Goal: Transaction & Acquisition: Purchase product/service

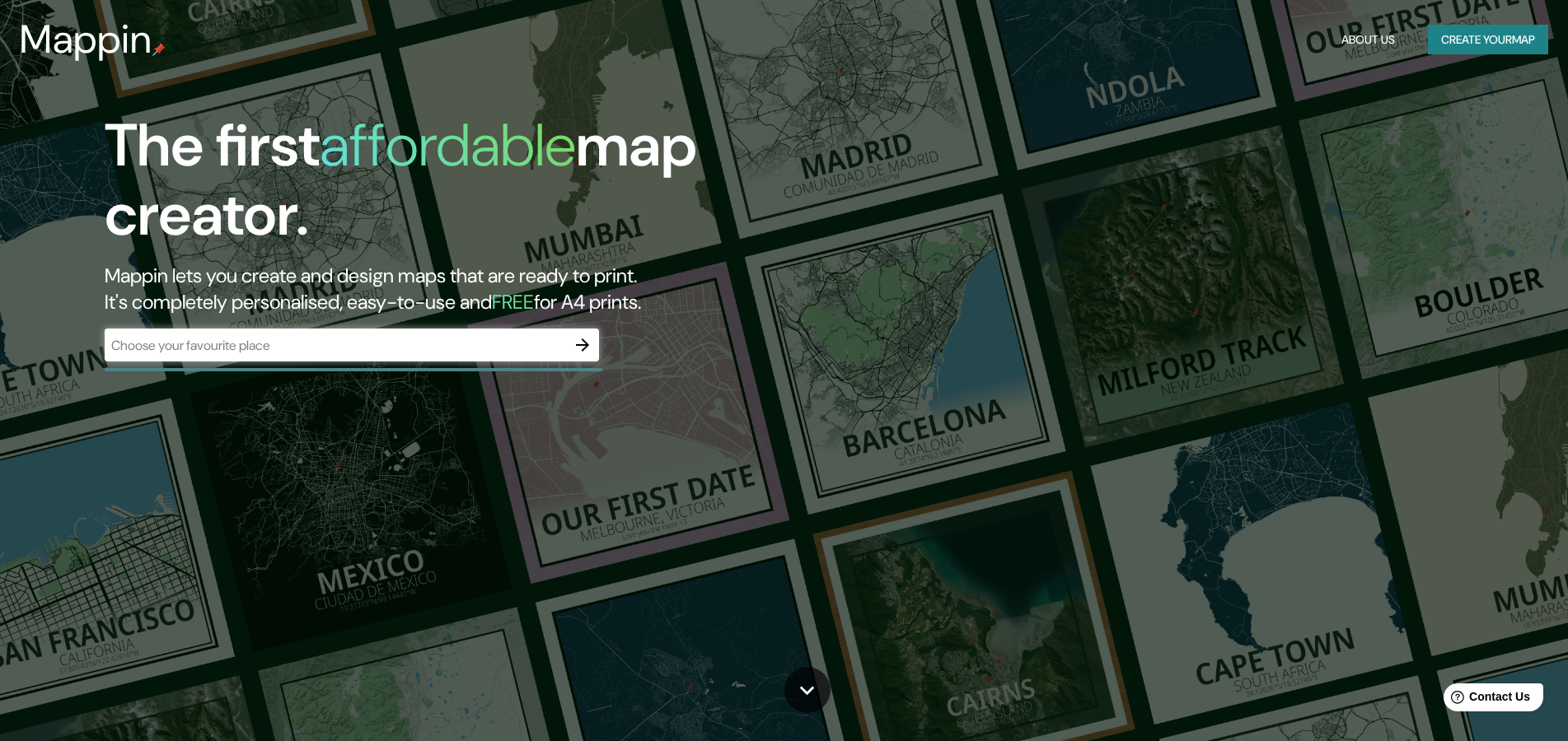
click at [203, 361] on div "​" at bounding box center [352, 345] width 495 height 33
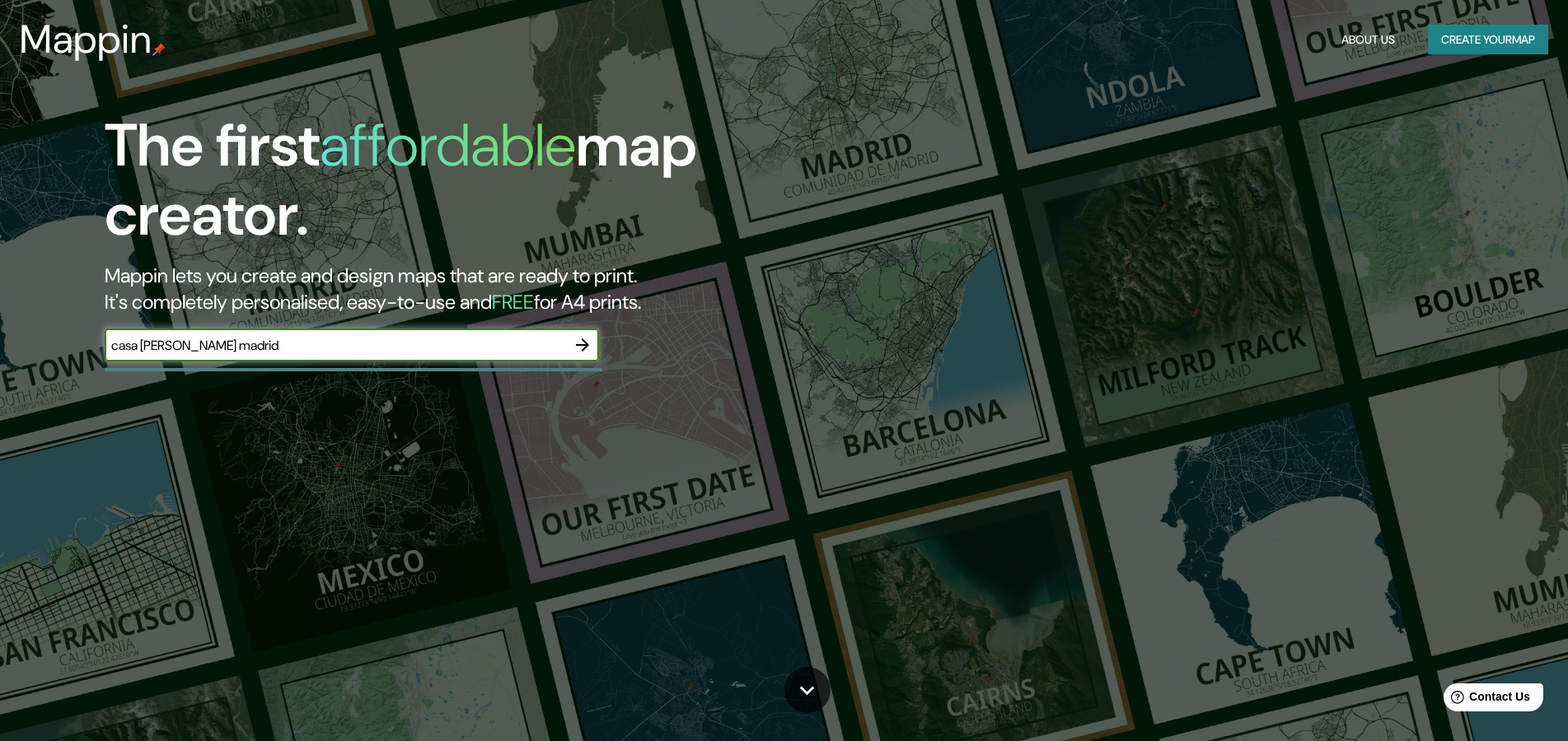
type input "casa [PERSON_NAME] madrid"
click at [587, 352] on icon "button" at bounding box center [582, 345] width 13 height 13
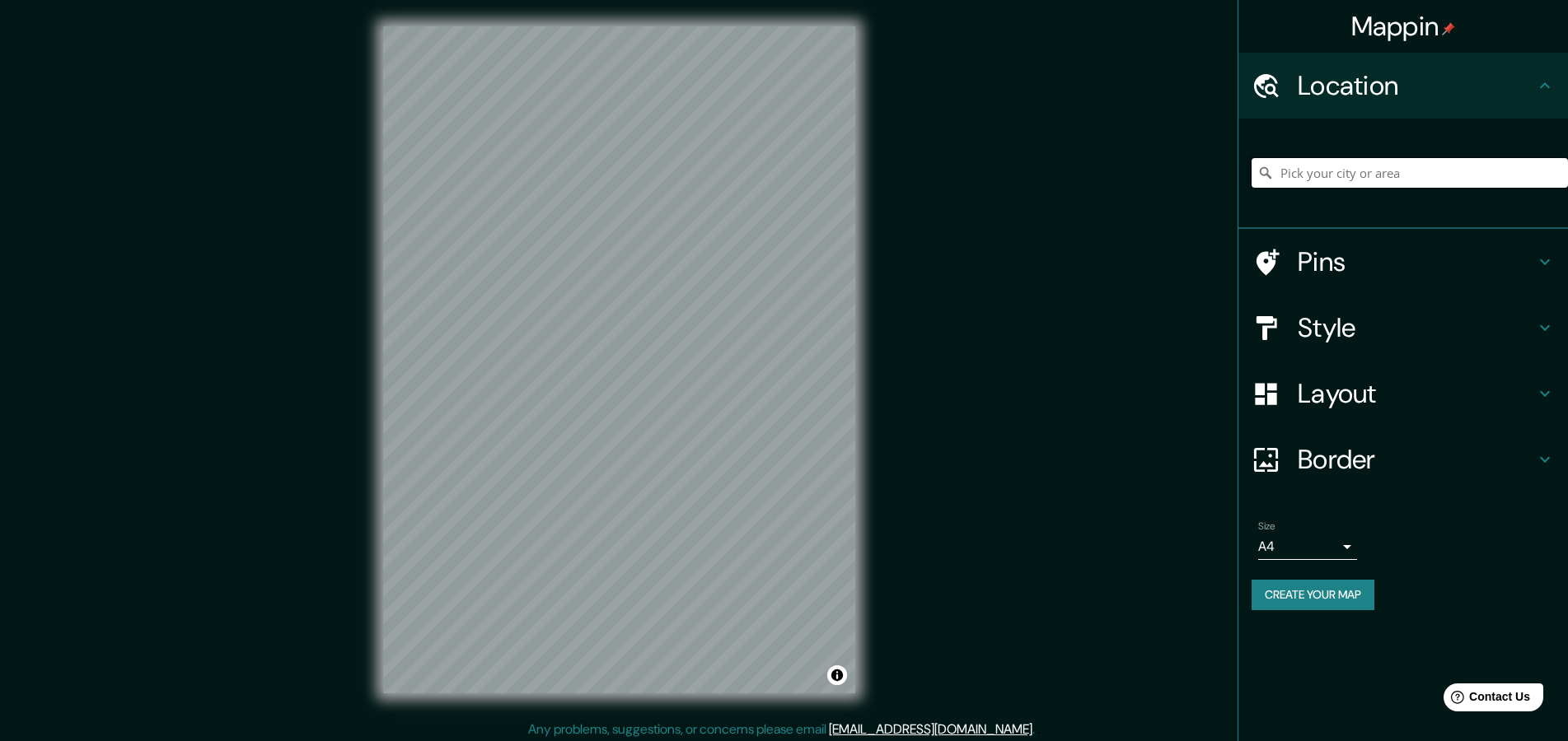
click at [1331, 177] on input "Pick your city or area" at bounding box center [1409, 172] width 317 height 29
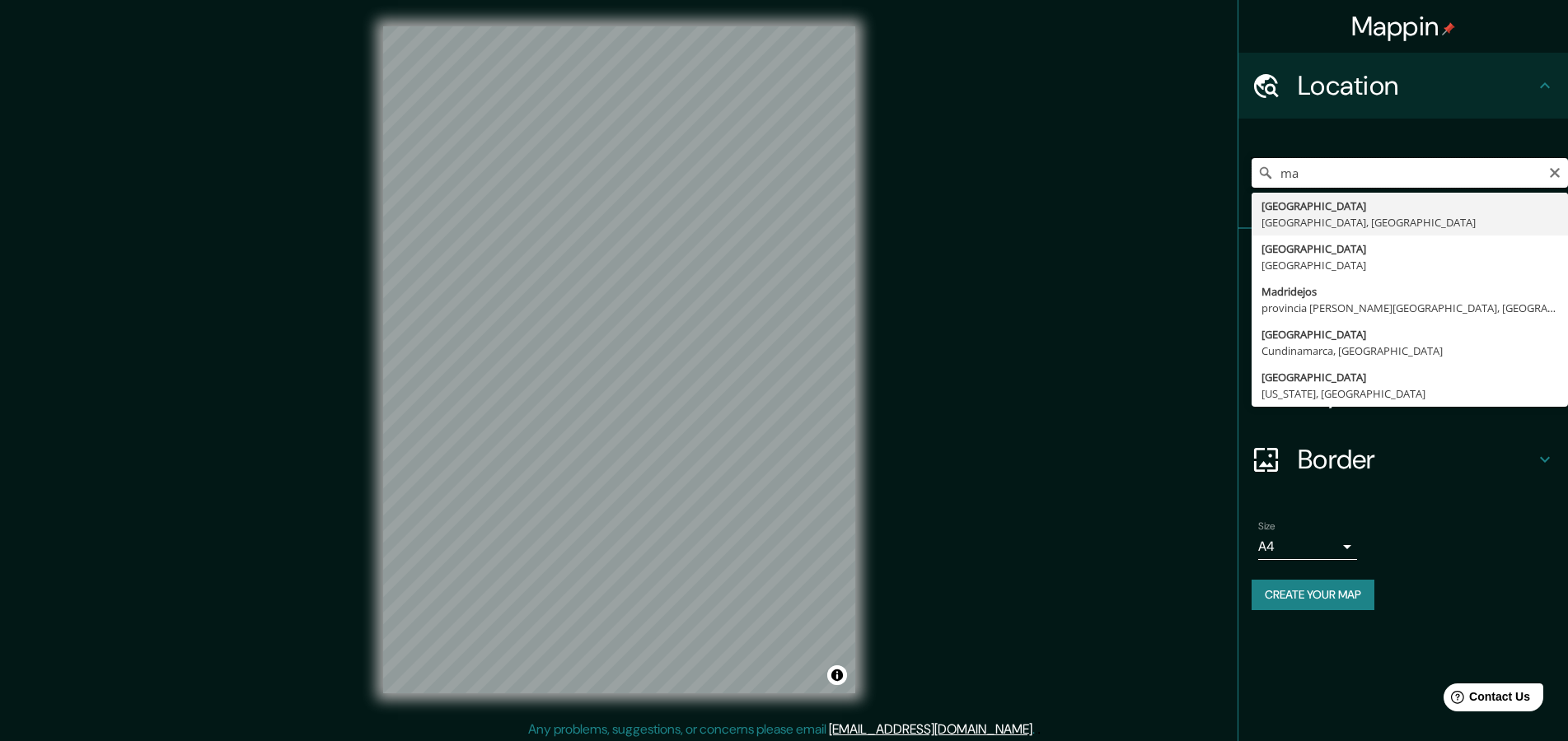
type input "m"
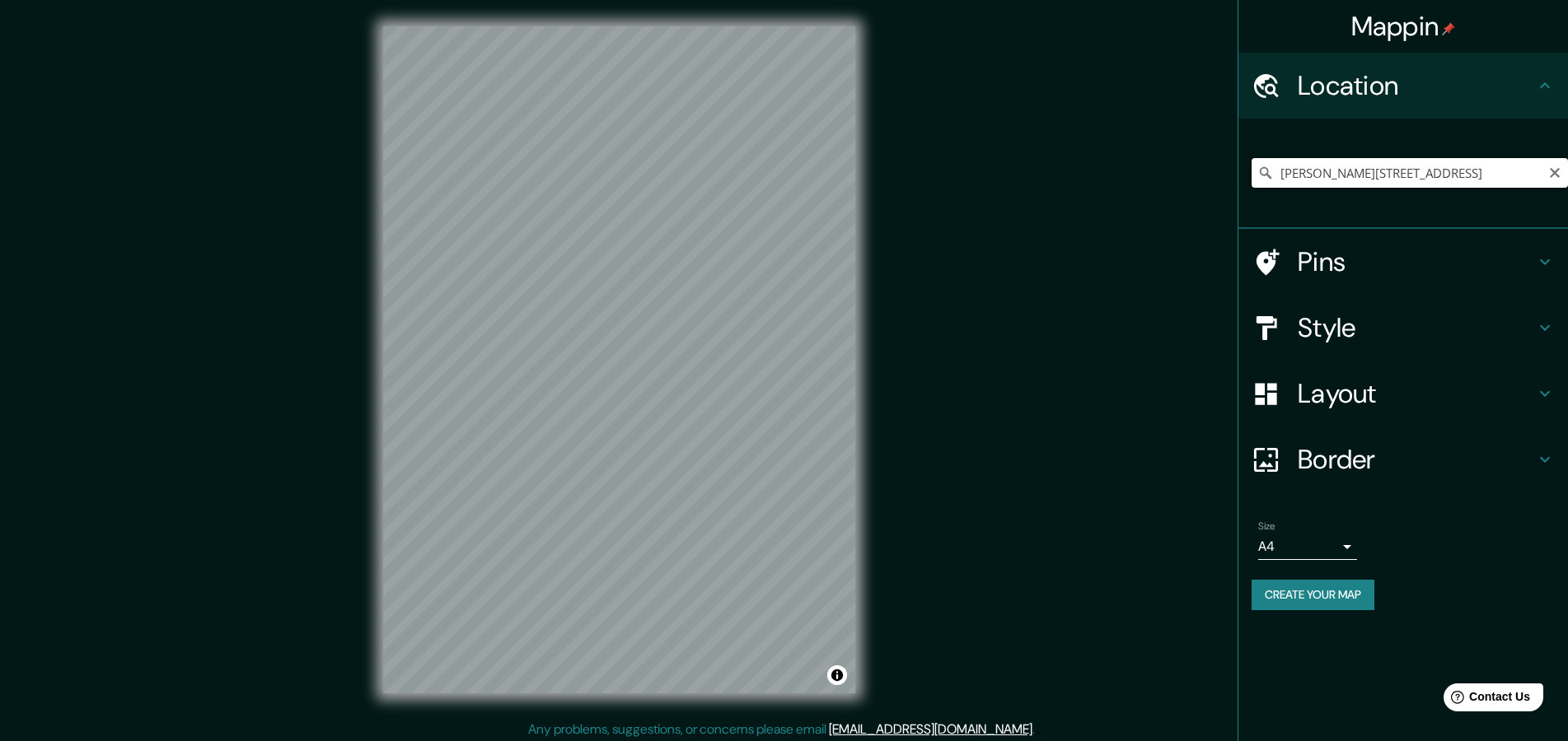
click at [1279, 178] on input "[PERSON_NAME][STREET_ADDRESS]" at bounding box center [1409, 172] width 317 height 29
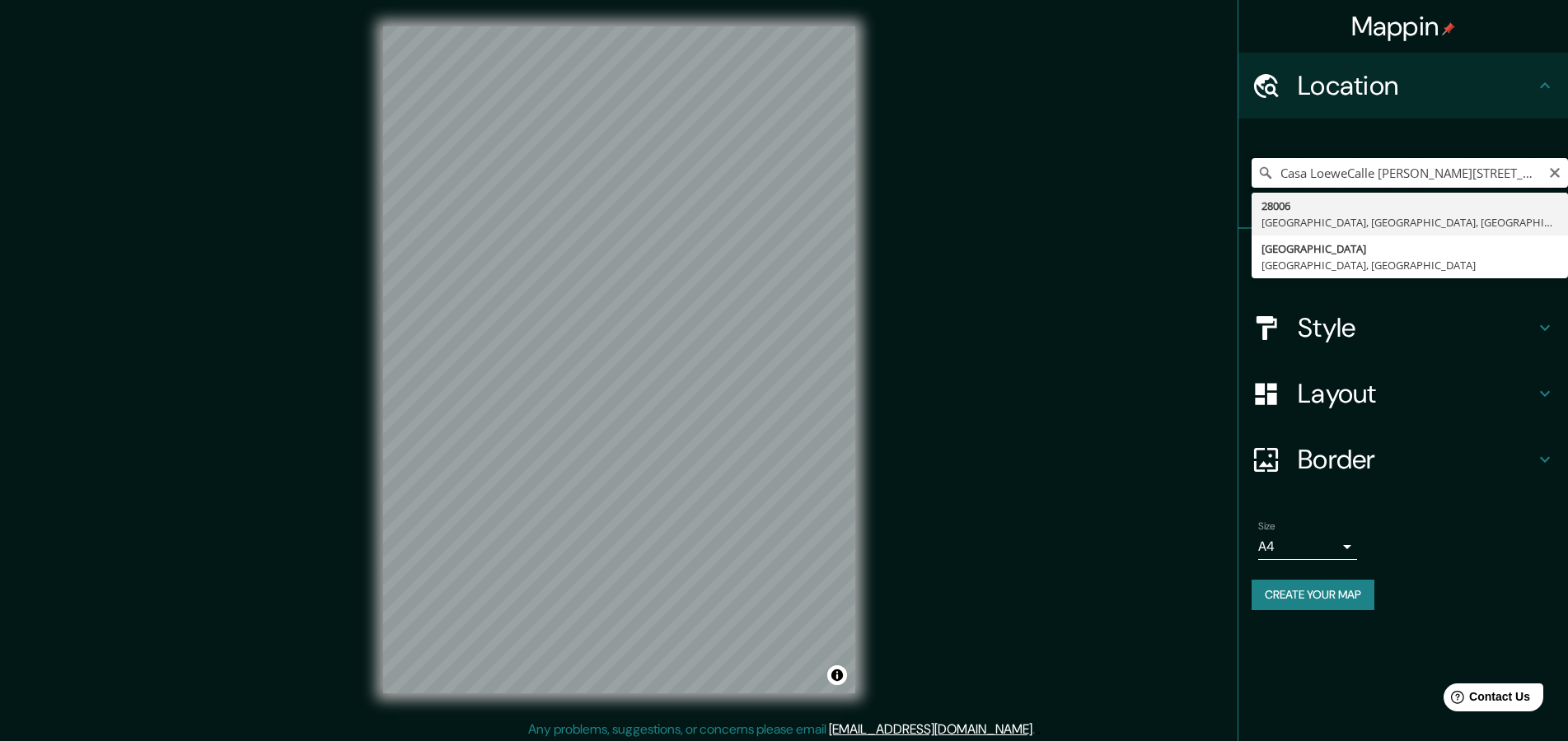
type input "28006, [GEOGRAPHIC_DATA], [GEOGRAPHIC_DATA], [GEOGRAPHIC_DATA]"
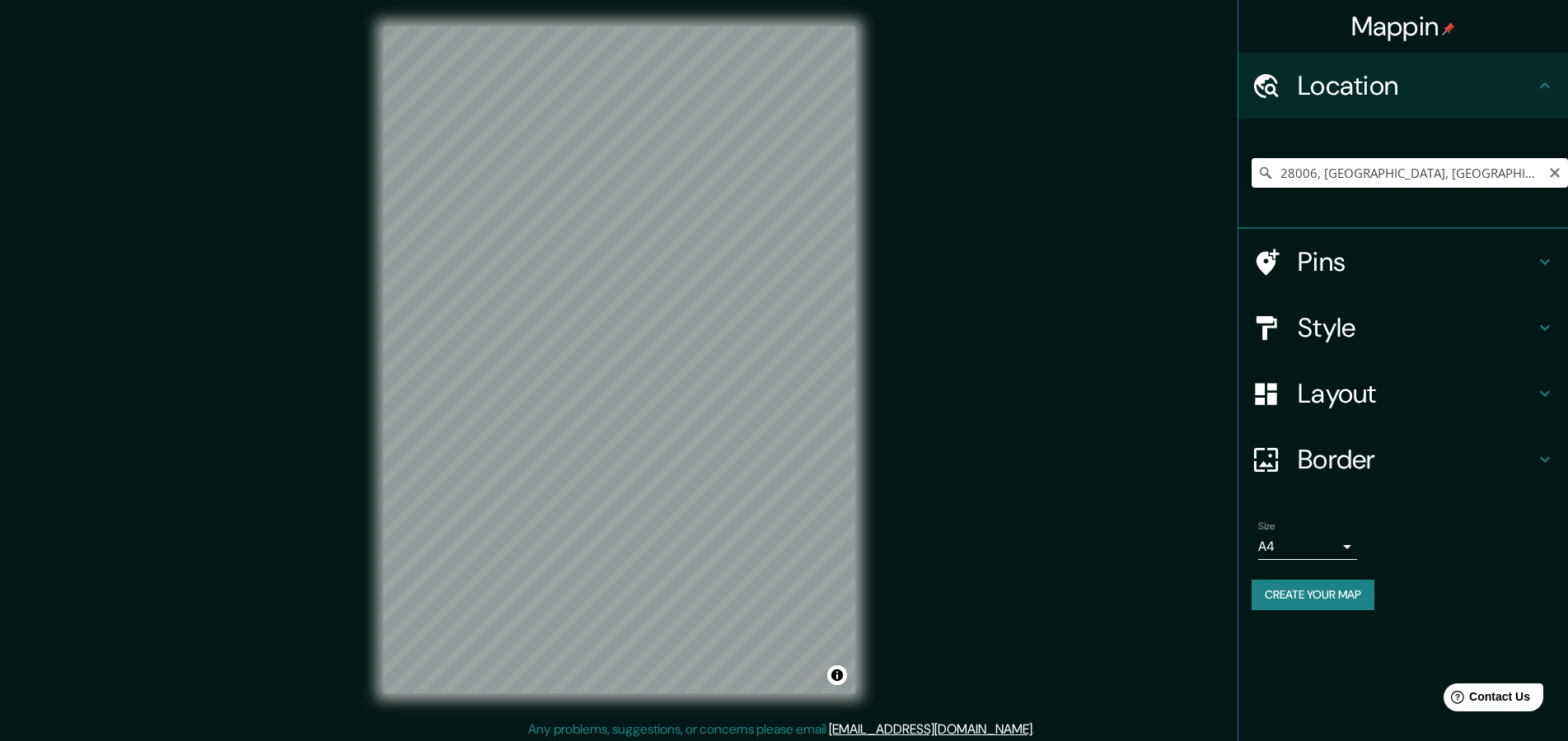
drag, startPoint x: 1450, startPoint y: 178, endPoint x: 1129, endPoint y: 159, distance: 321.6
click at [1251, 159] on input "28006, [GEOGRAPHIC_DATA], [GEOGRAPHIC_DATA], [GEOGRAPHIC_DATA]" at bounding box center [1409, 172] width 317 height 29
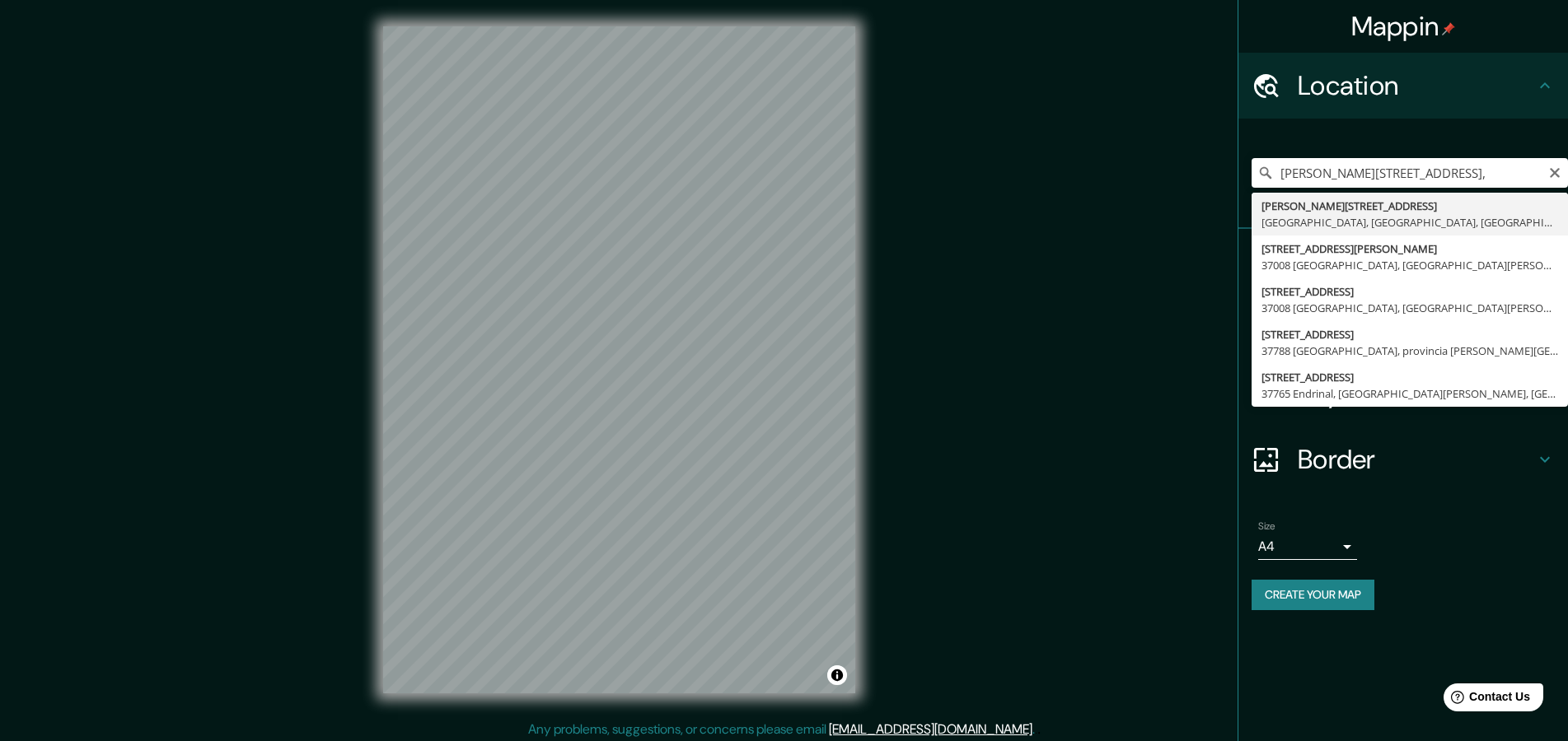
type input "[PERSON_NAME][STREET_ADDRESS]"
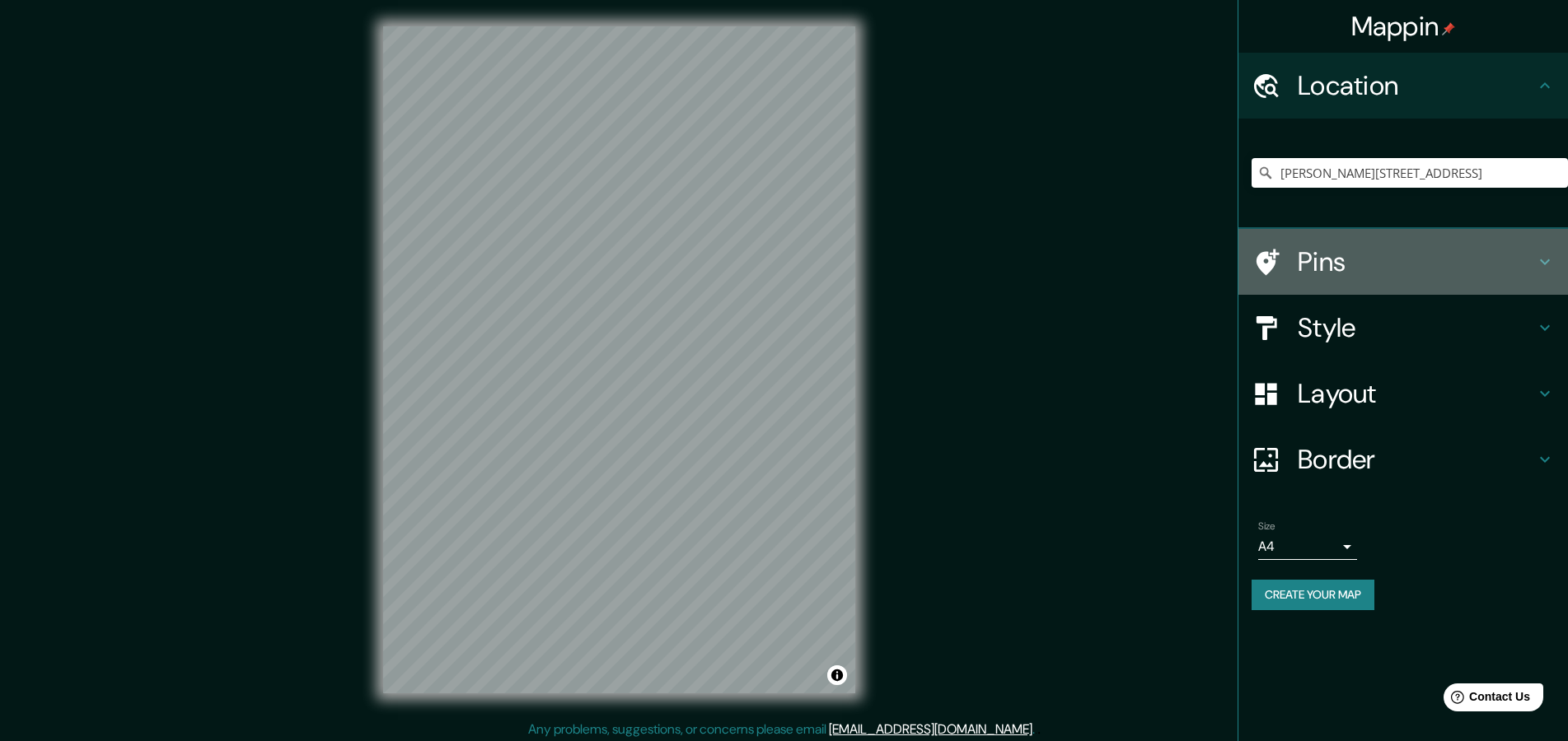
click at [1436, 273] on h4 "Pins" at bounding box center [1416, 262] width 237 height 33
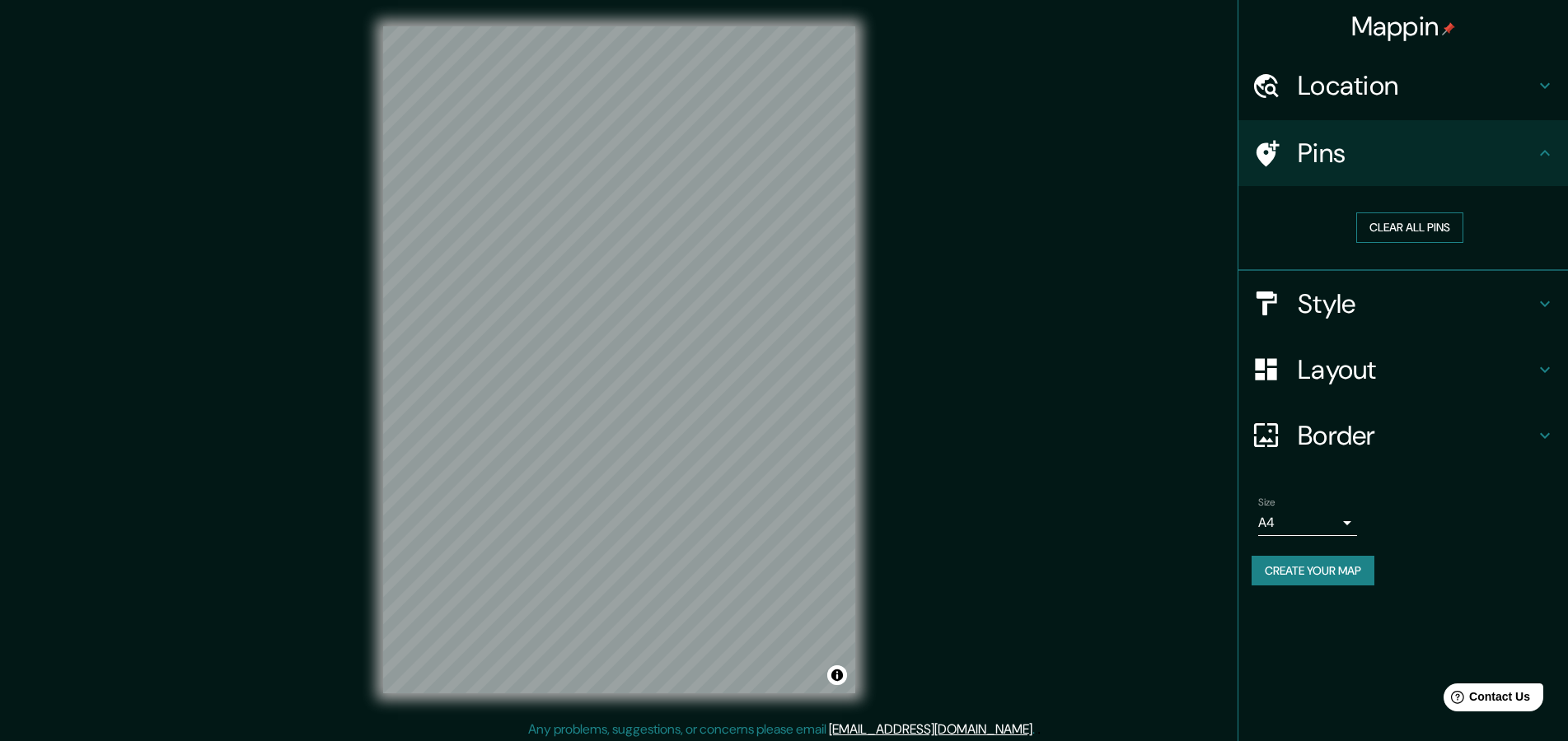
click at [1445, 237] on button "Clear all pins" at bounding box center [1409, 227] width 108 height 30
click at [1405, 243] on button "Clear all pins" at bounding box center [1409, 227] width 108 height 30
click at [1514, 98] on h4 "Location" at bounding box center [1416, 86] width 237 height 33
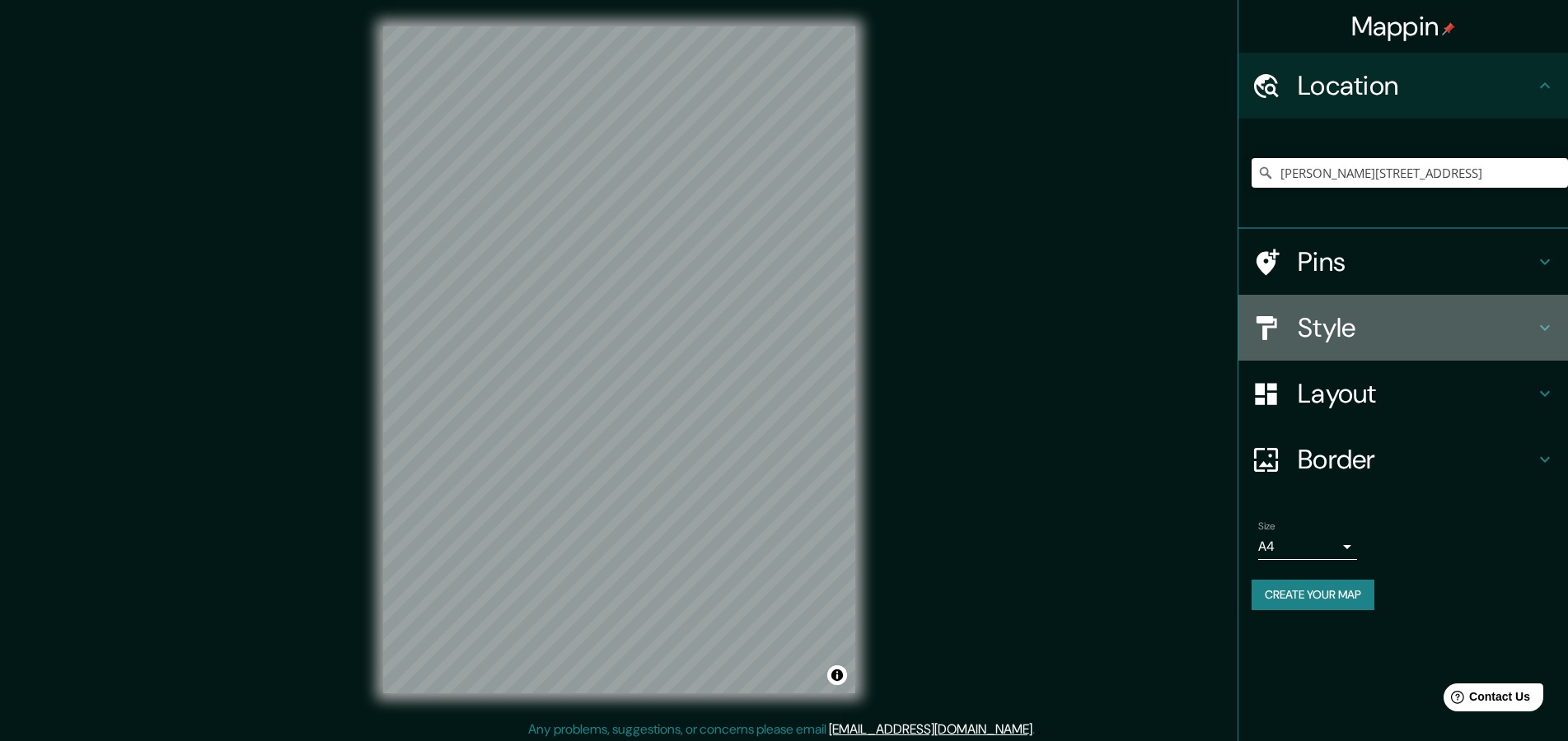
click at [1441, 340] on h4 "Style" at bounding box center [1416, 327] width 237 height 33
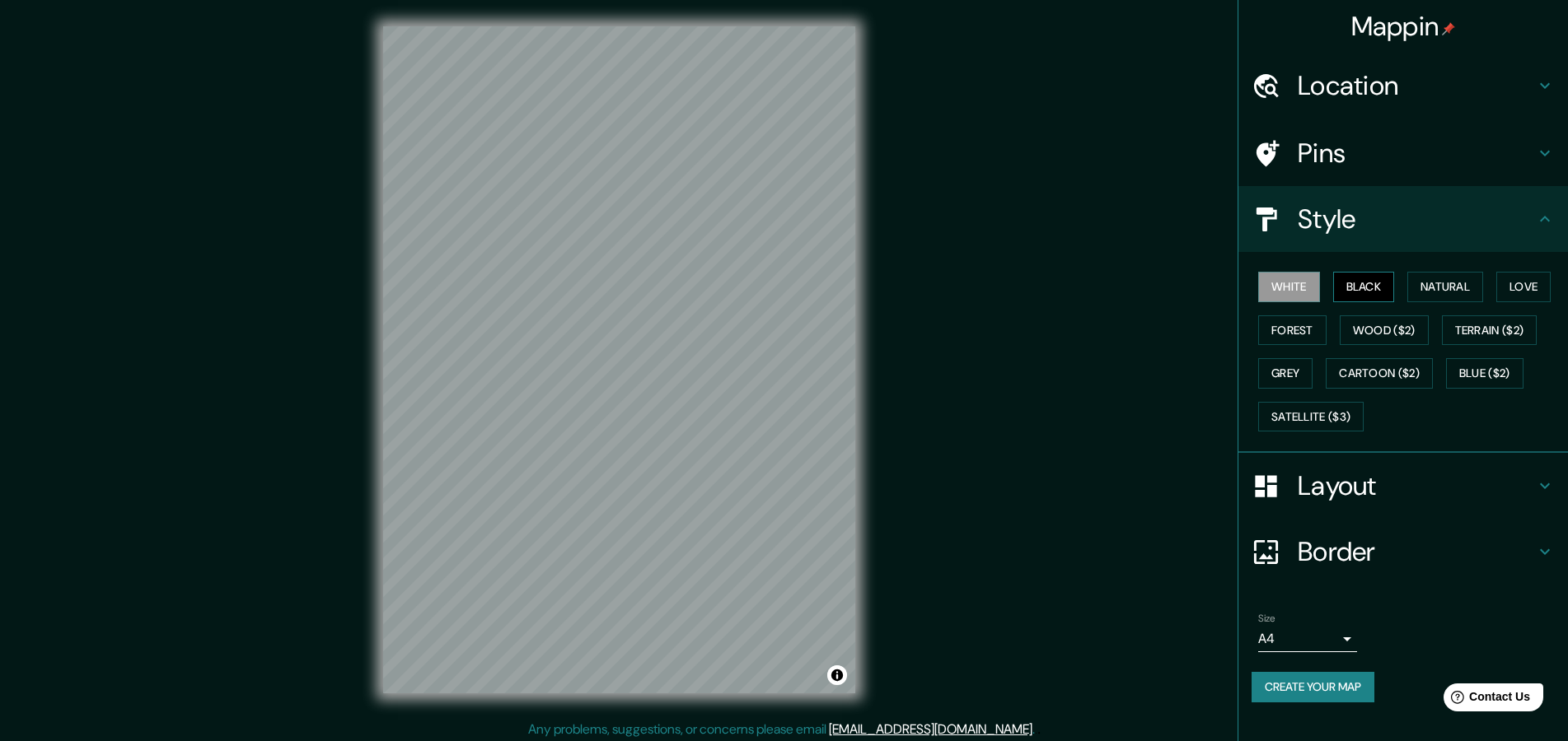
click at [1370, 301] on button "Black" at bounding box center [1363, 287] width 62 height 30
click at [1466, 301] on button "Natural" at bounding box center [1445, 287] width 76 height 30
click at [1497, 302] on button "Love" at bounding box center [1523, 287] width 54 height 30
click at [1326, 338] on button "Forest" at bounding box center [1292, 331] width 69 height 30
click at [1429, 346] on button "Wood ($2)" at bounding box center [1384, 331] width 89 height 30
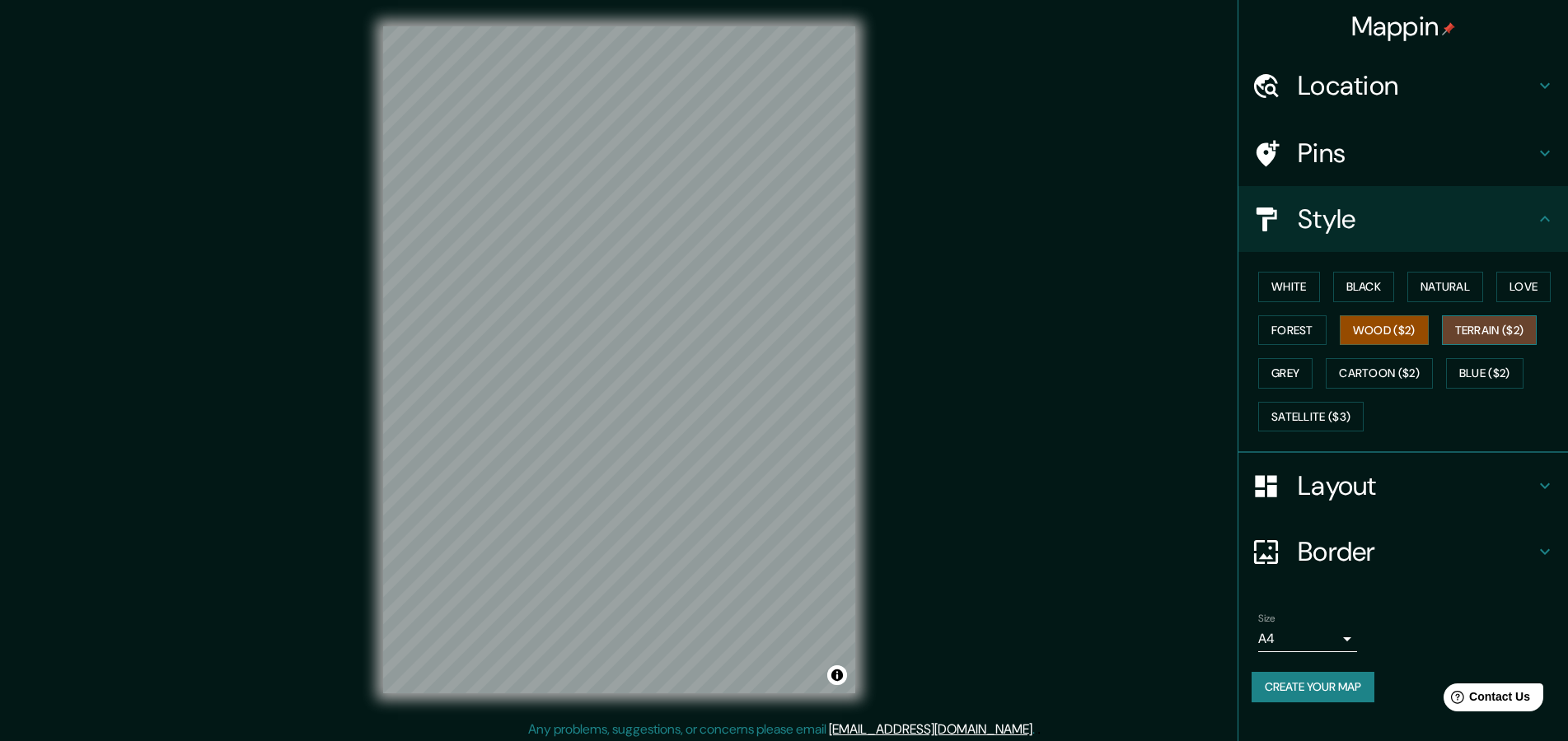
click at [1441, 346] on button "Terrain ($2)" at bounding box center [1489, 331] width 95 height 30
click at [1313, 389] on button "Grey" at bounding box center [1284, 374] width 54 height 30
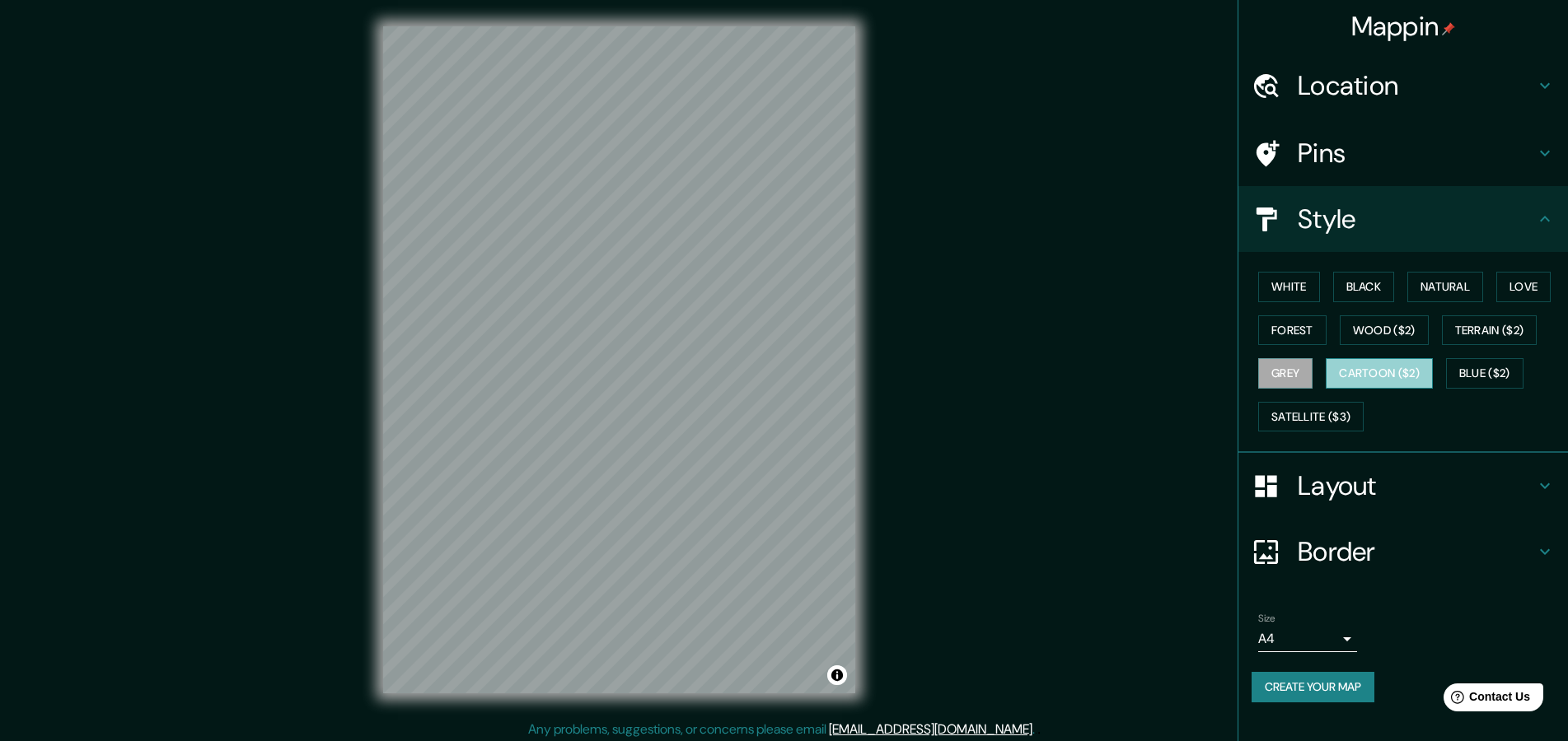
click at [1325, 389] on button "Cartoon ($2)" at bounding box center [1379, 374] width 108 height 30
click at [1446, 389] on button "Blue ($2)" at bounding box center [1484, 374] width 77 height 30
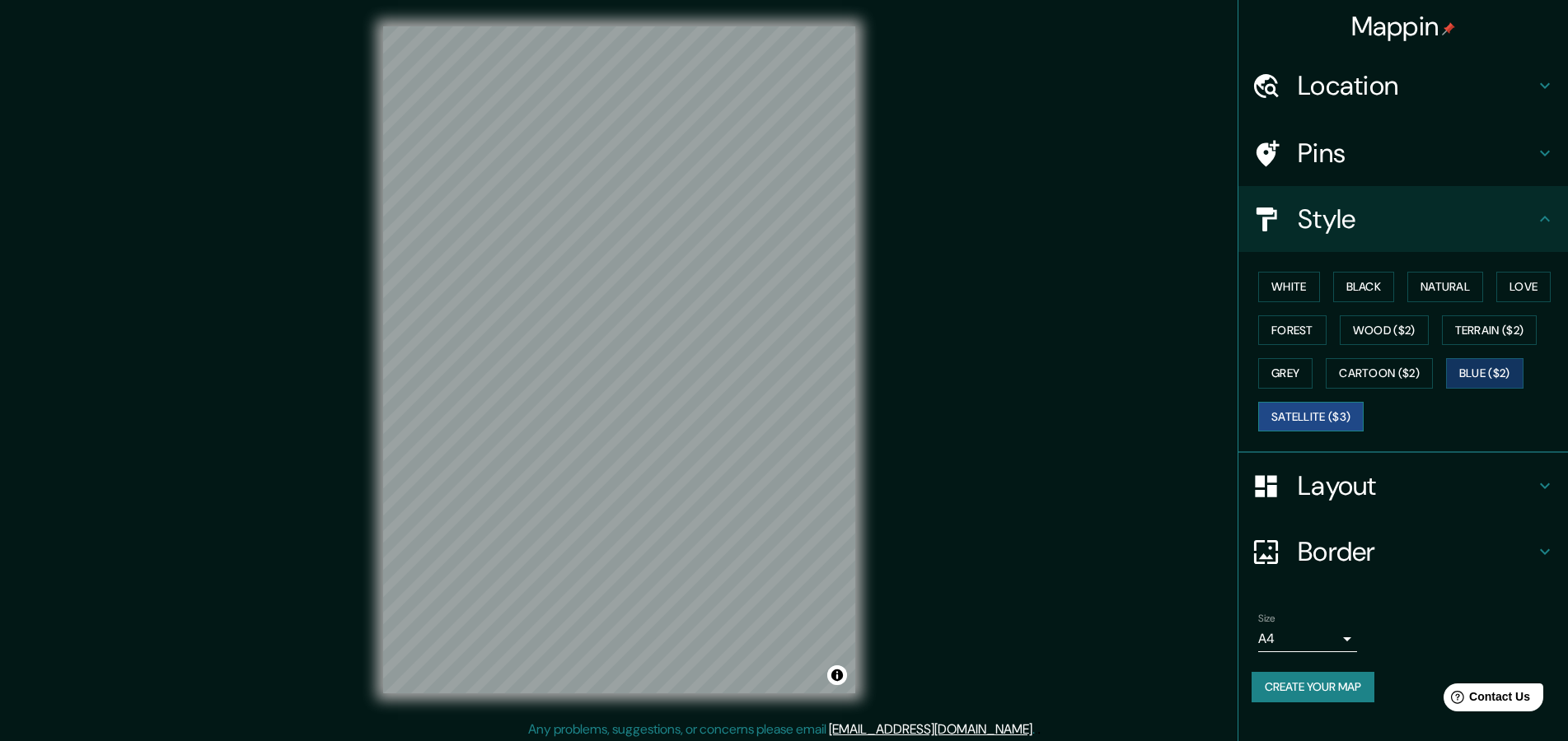
click at [1336, 433] on button "Satellite ($3)" at bounding box center [1310, 418] width 106 height 30
drag, startPoint x: 1301, startPoint y: 286, endPoint x: 1288, endPoint y: 298, distance: 17.7
click at [1299, 289] on button "White" at bounding box center [1288, 287] width 62 height 30
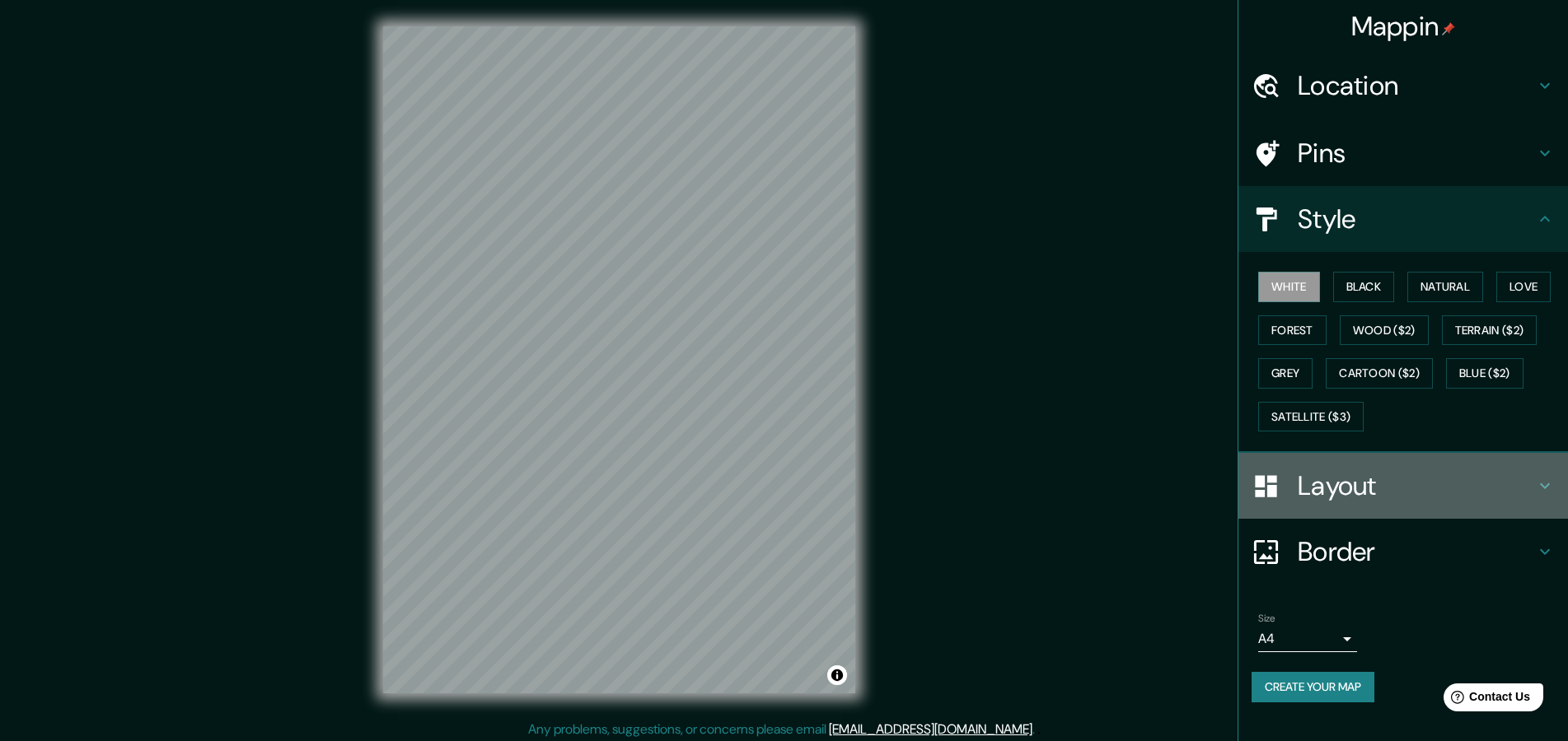
click at [1404, 502] on h4 "Layout" at bounding box center [1416, 486] width 237 height 33
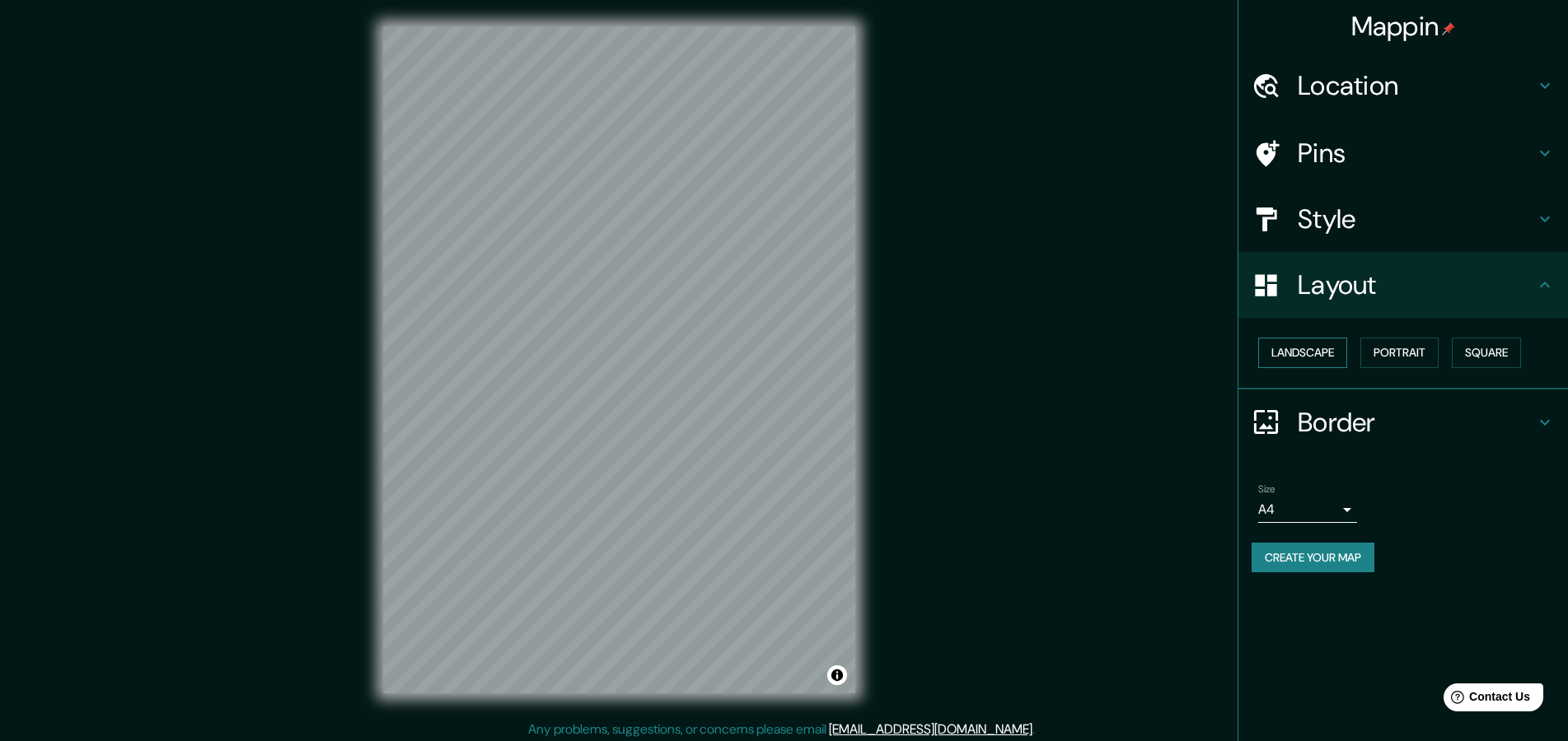
click at [1319, 363] on button "Landscape" at bounding box center [1303, 353] width 89 height 30
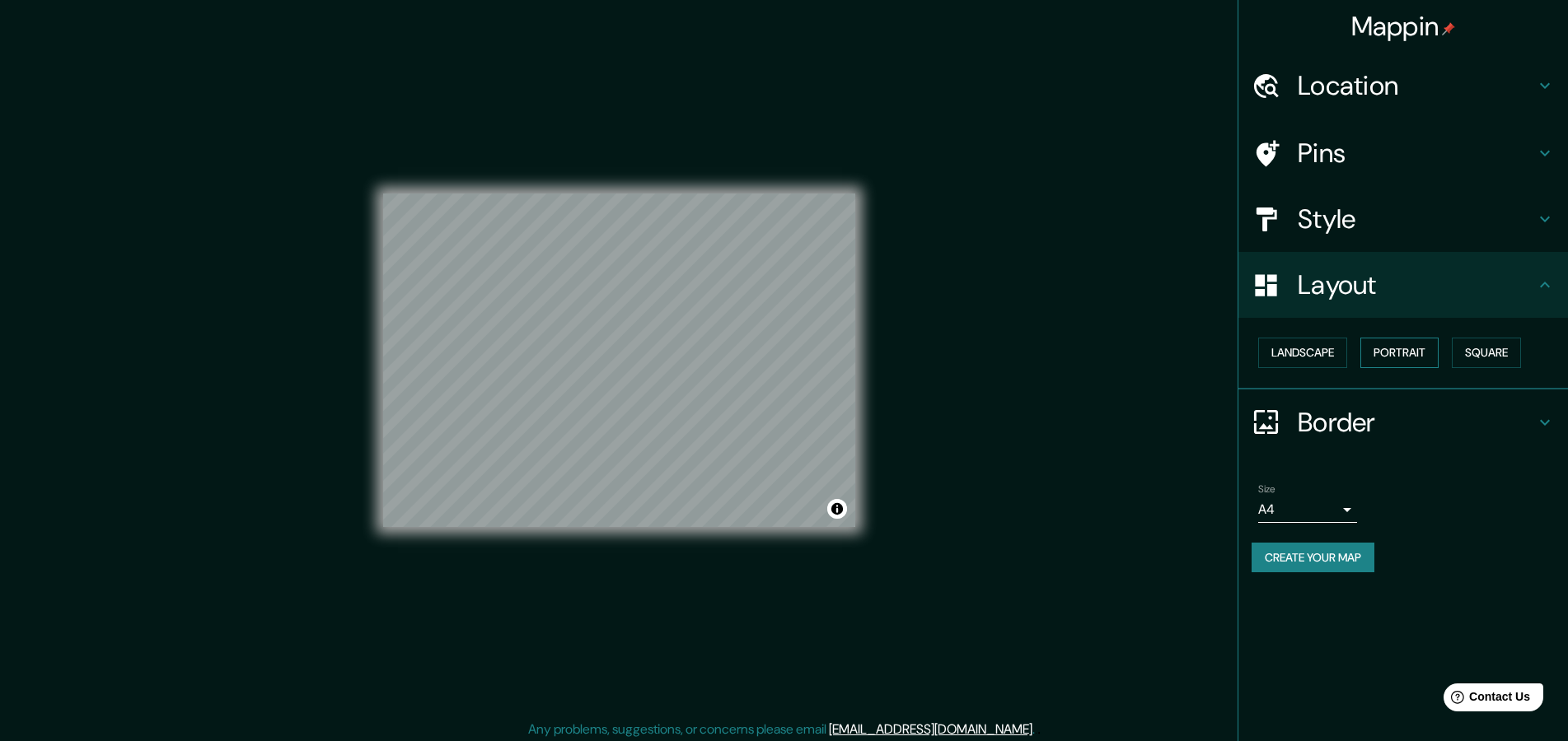
click at [1432, 368] on button "Portrait" at bounding box center [1400, 353] width 78 height 30
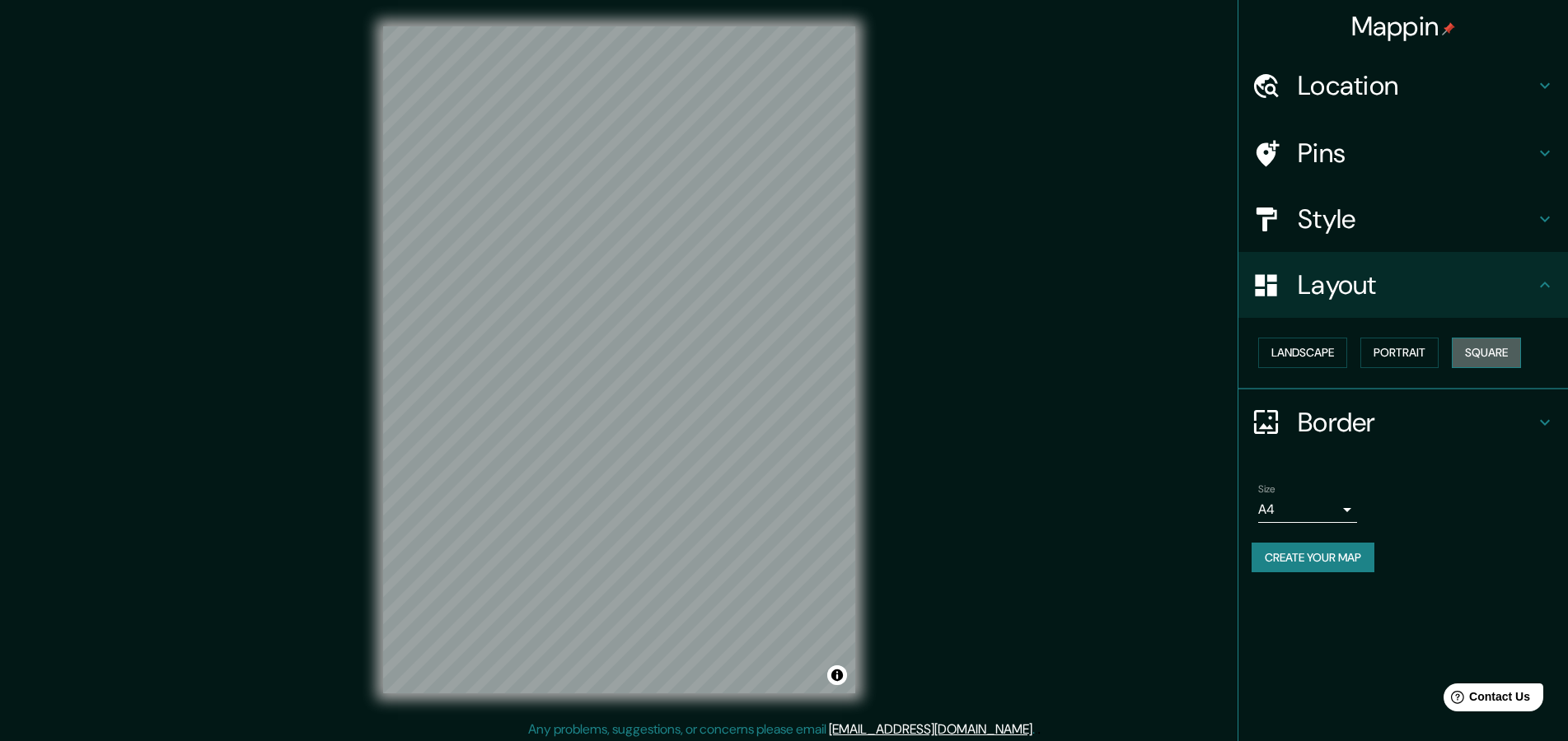
click at [1516, 361] on button "Square" at bounding box center [1486, 353] width 69 height 30
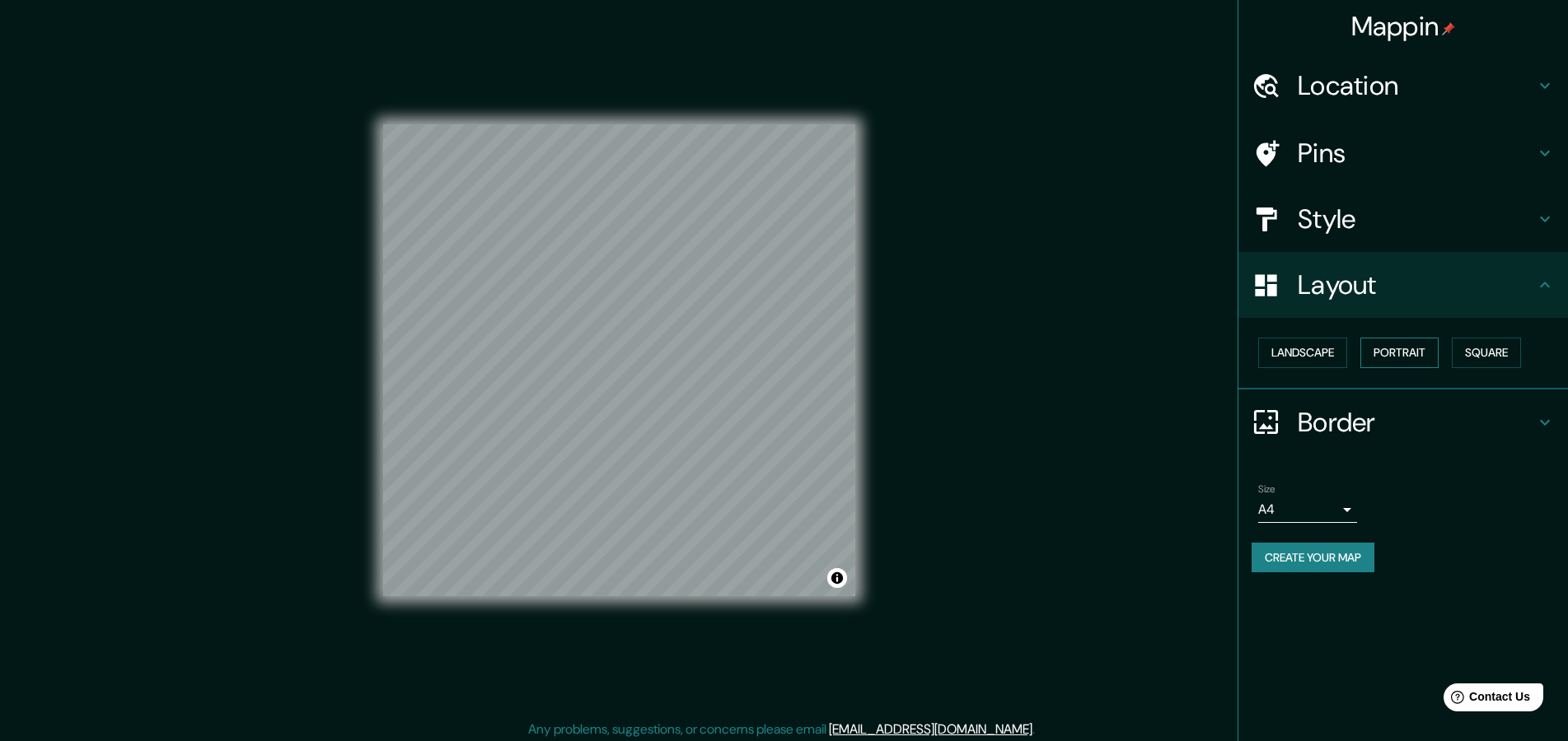
click at [1383, 367] on button "Portrait" at bounding box center [1400, 353] width 78 height 30
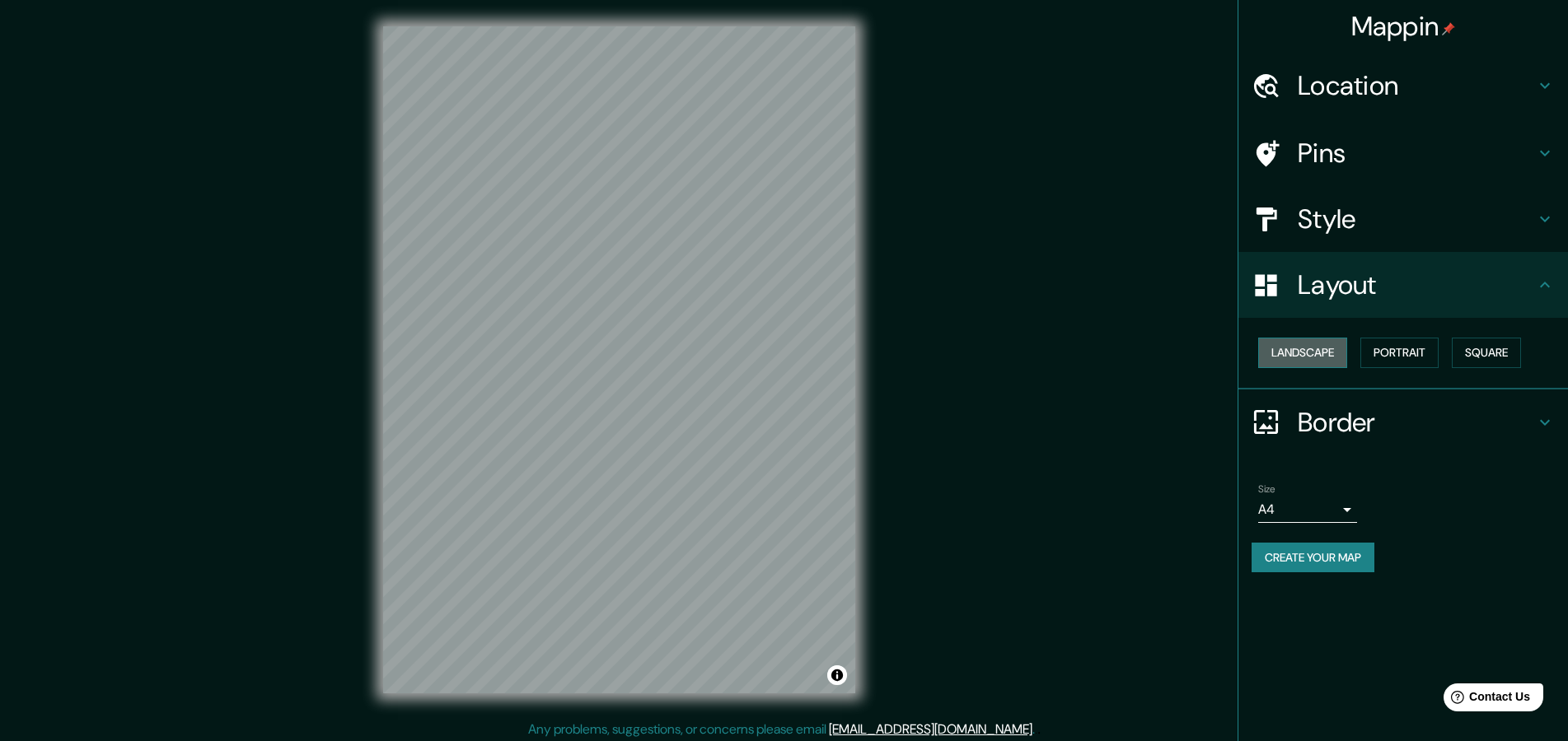
click at [1328, 368] on button "Landscape" at bounding box center [1303, 353] width 89 height 30
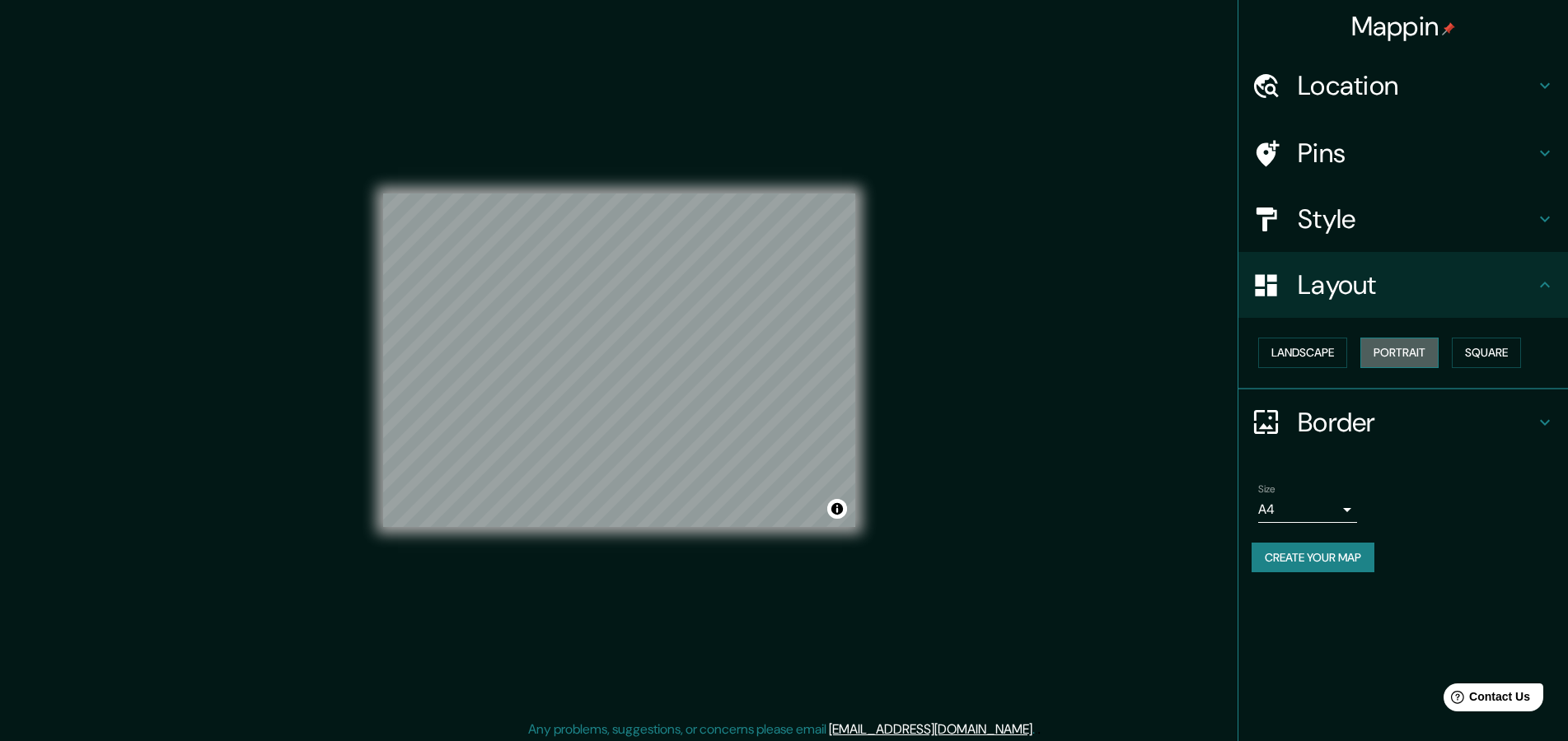
click at [1391, 368] on button "Portrait" at bounding box center [1400, 353] width 78 height 30
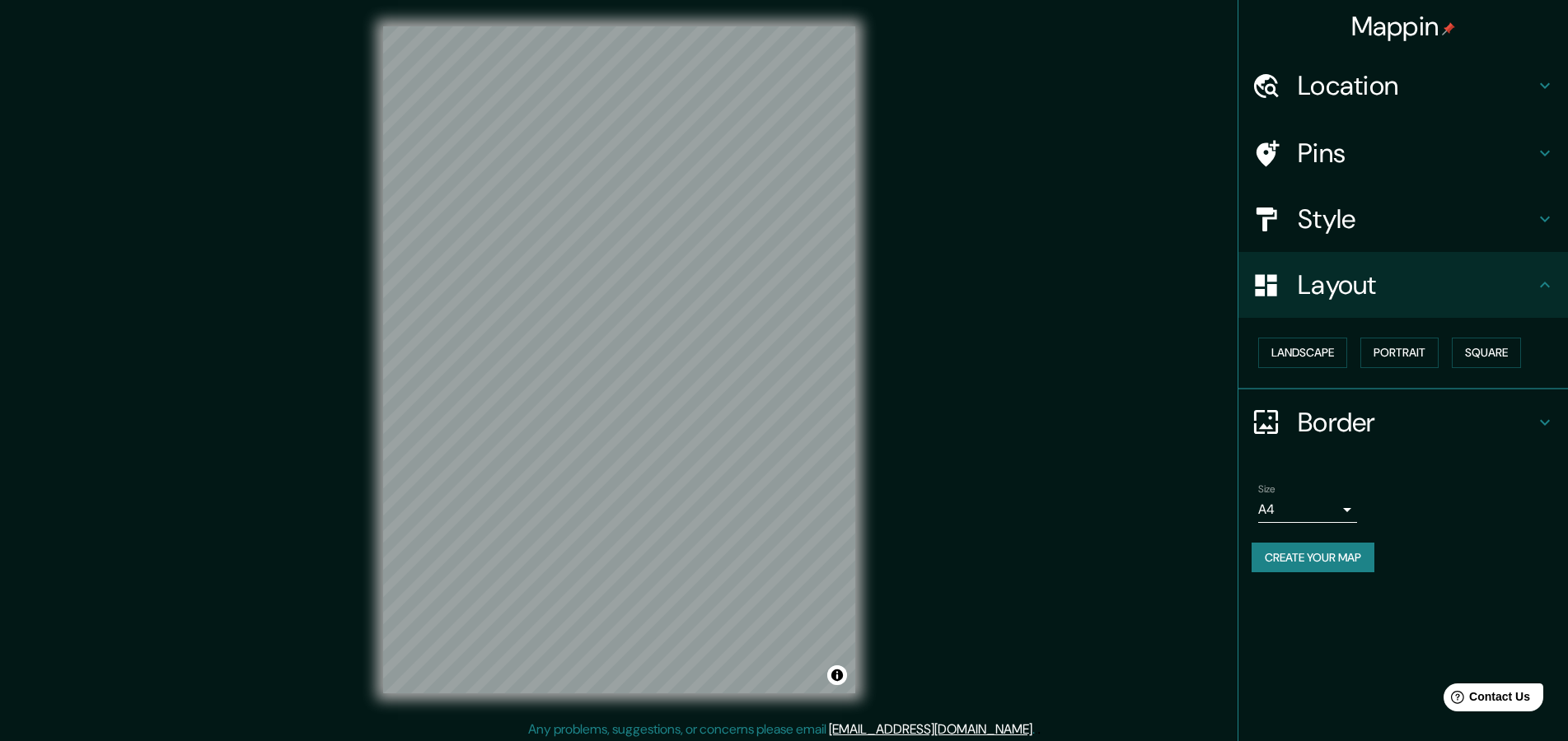
click at [1362, 439] on h4 "Border" at bounding box center [1416, 422] width 237 height 33
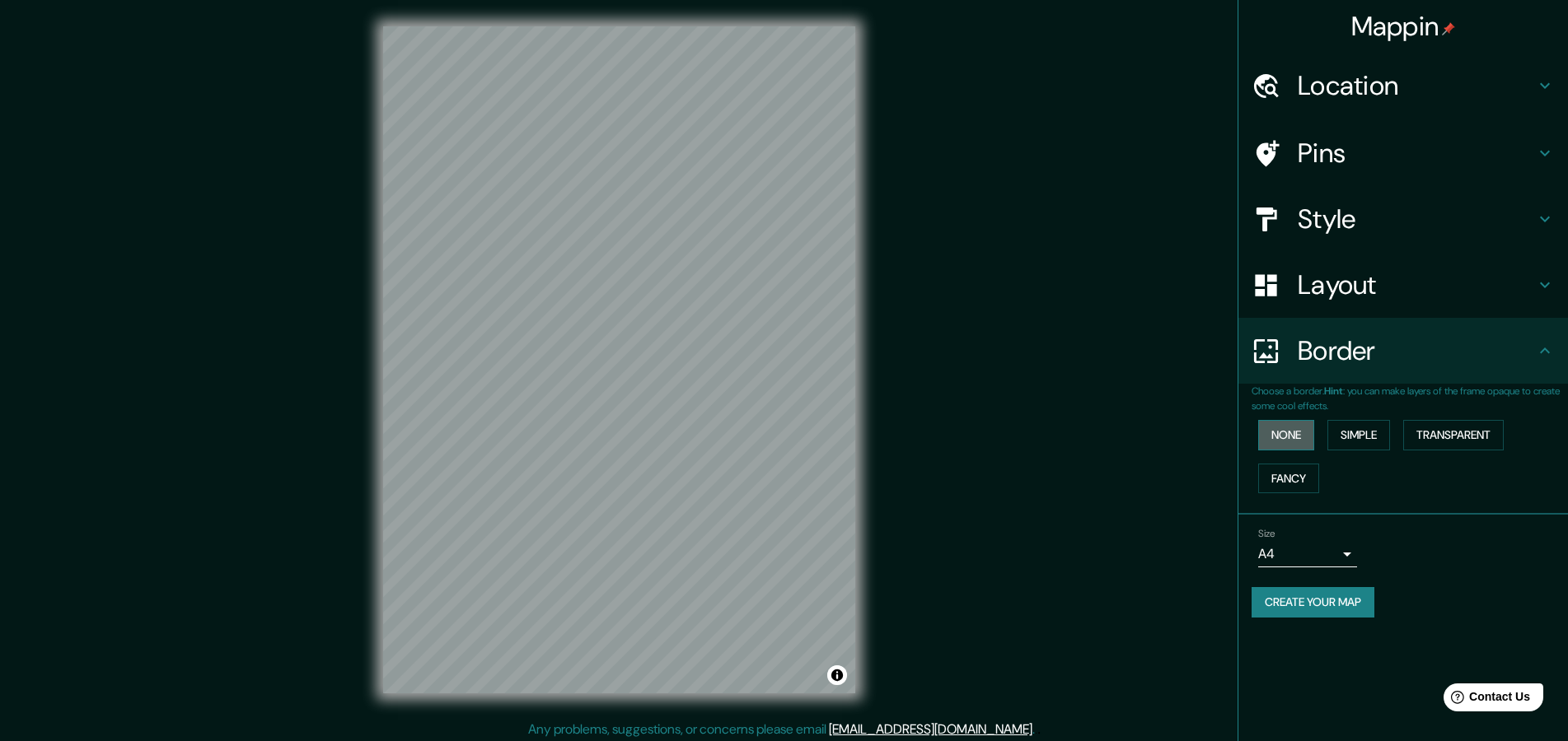
click at [1291, 451] on button "None" at bounding box center [1285, 436] width 56 height 30
click at [1373, 450] on button "Simple" at bounding box center [1359, 436] width 63 height 30
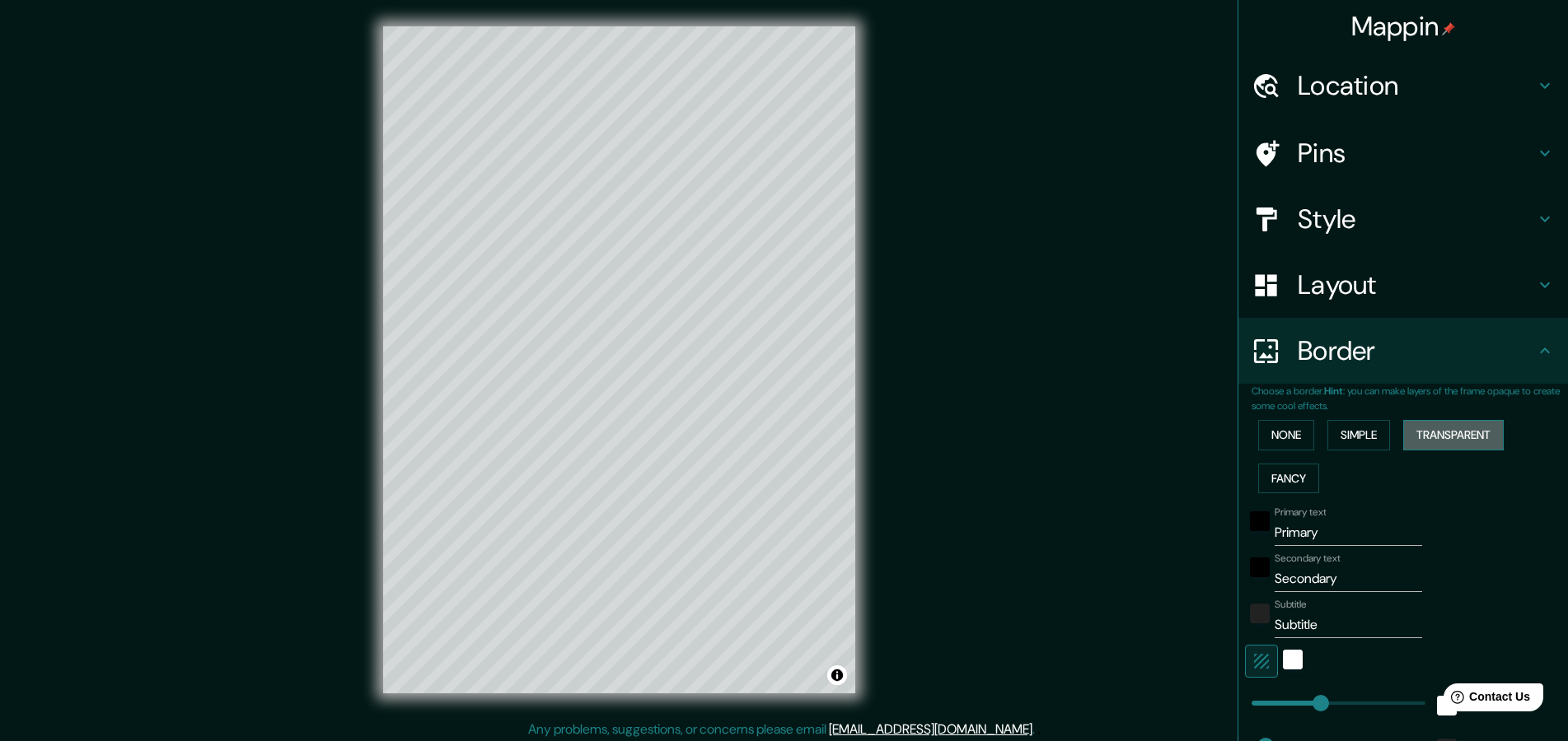
drag, startPoint x: 1475, startPoint y: 463, endPoint x: 1450, endPoint y: 461, distance: 25.1
click at [1474, 451] on button "Transparent" at bounding box center [1454, 436] width 101 height 30
click at [1303, 495] on button "Fancy" at bounding box center [1288, 479] width 61 height 30
click at [1362, 451] on button "Simple" at bounding box center [1359, 436] width 63 height 30
click at [1280, 451] on button "None" at bounding box center [1285, 436] width 56 height 30
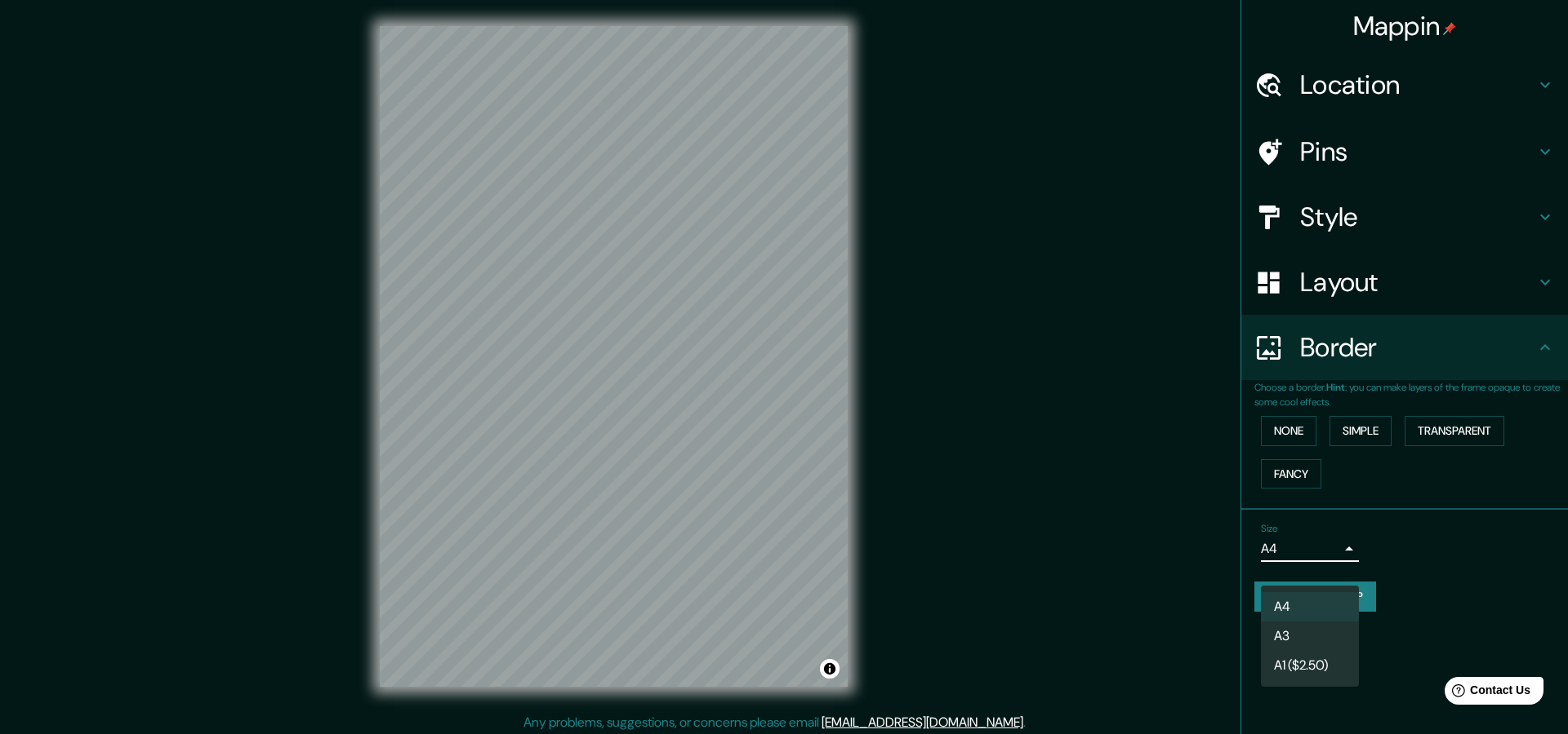
click at [1329, 574] on body "Mappin Location [PERSON_NAME][STREET_ADDRESS] Pins Style Layout Border Choose a…" at bounding box center [784, 367] width 1568 height 734
click at [1358, 573] on div at bounding box center [784, 367] width 1568 height 734
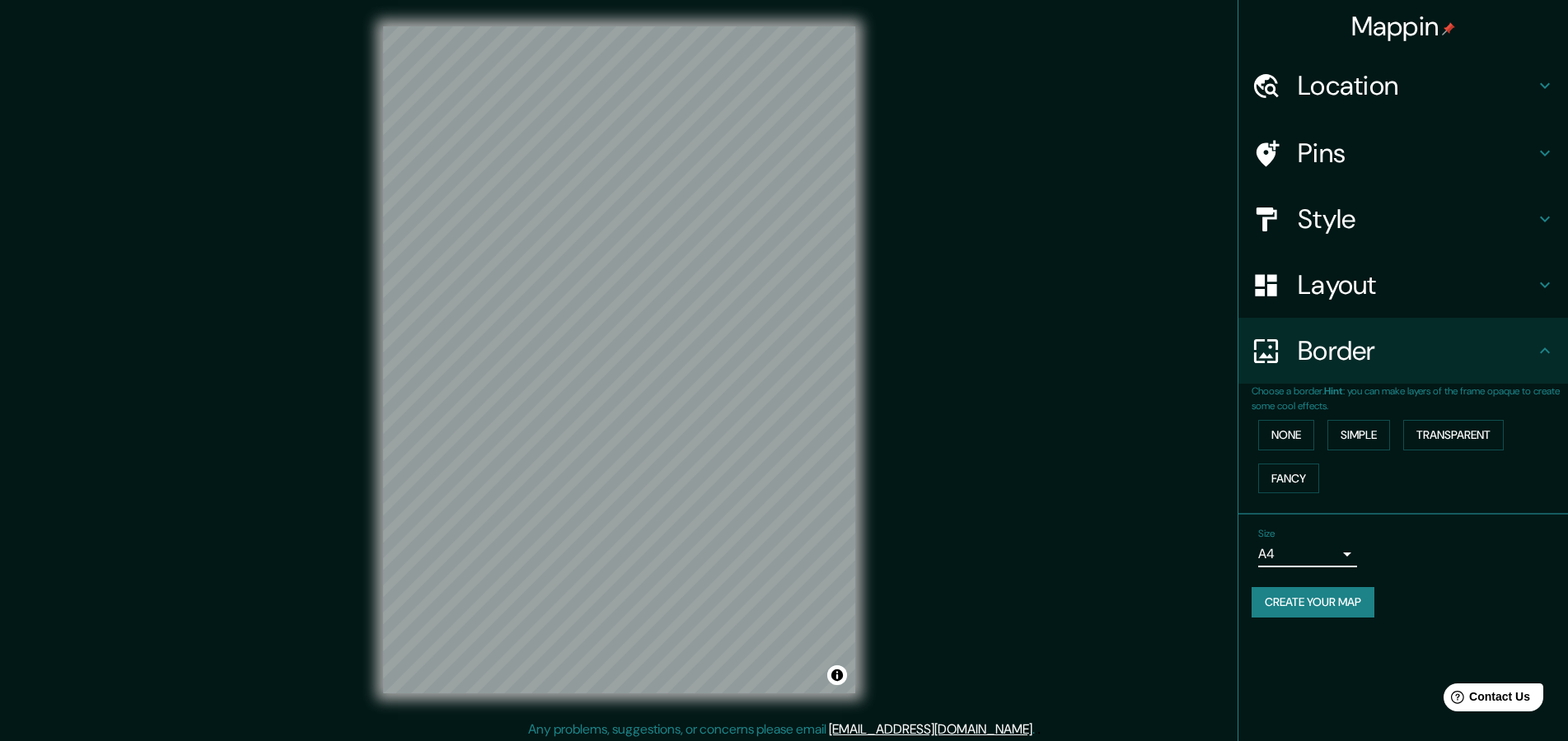
click at [1467, 75] on h4 "Location" at bounding box center [1416, 86] width 237 height 33
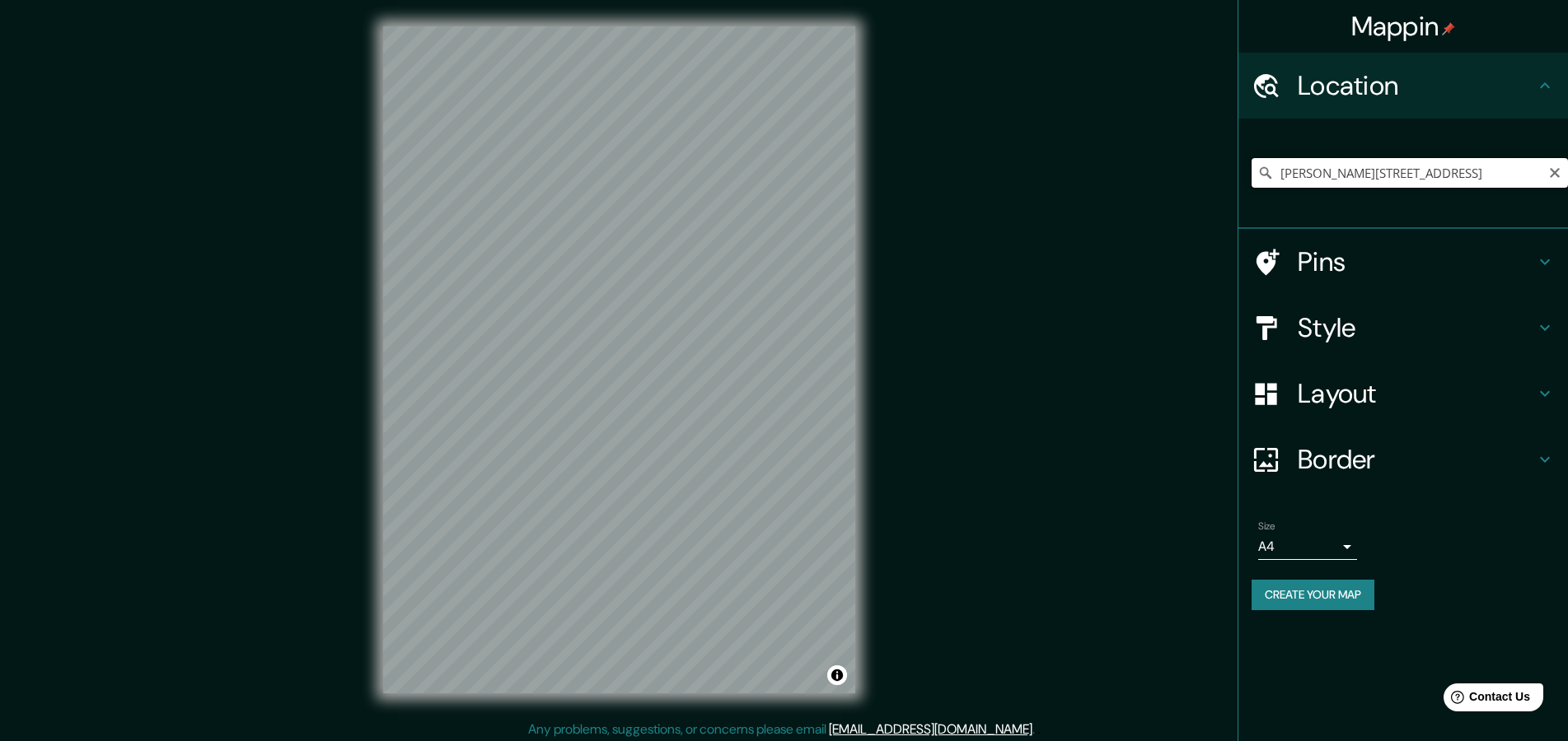
click at [1437, 181] on input "[PERSON_NAME][STREET_ADDRESS]" at bounding box center [1409, 172] width 317 height 29
click at [1539, 85] on icon at bounding box center [1544, 86] width 20 height 20
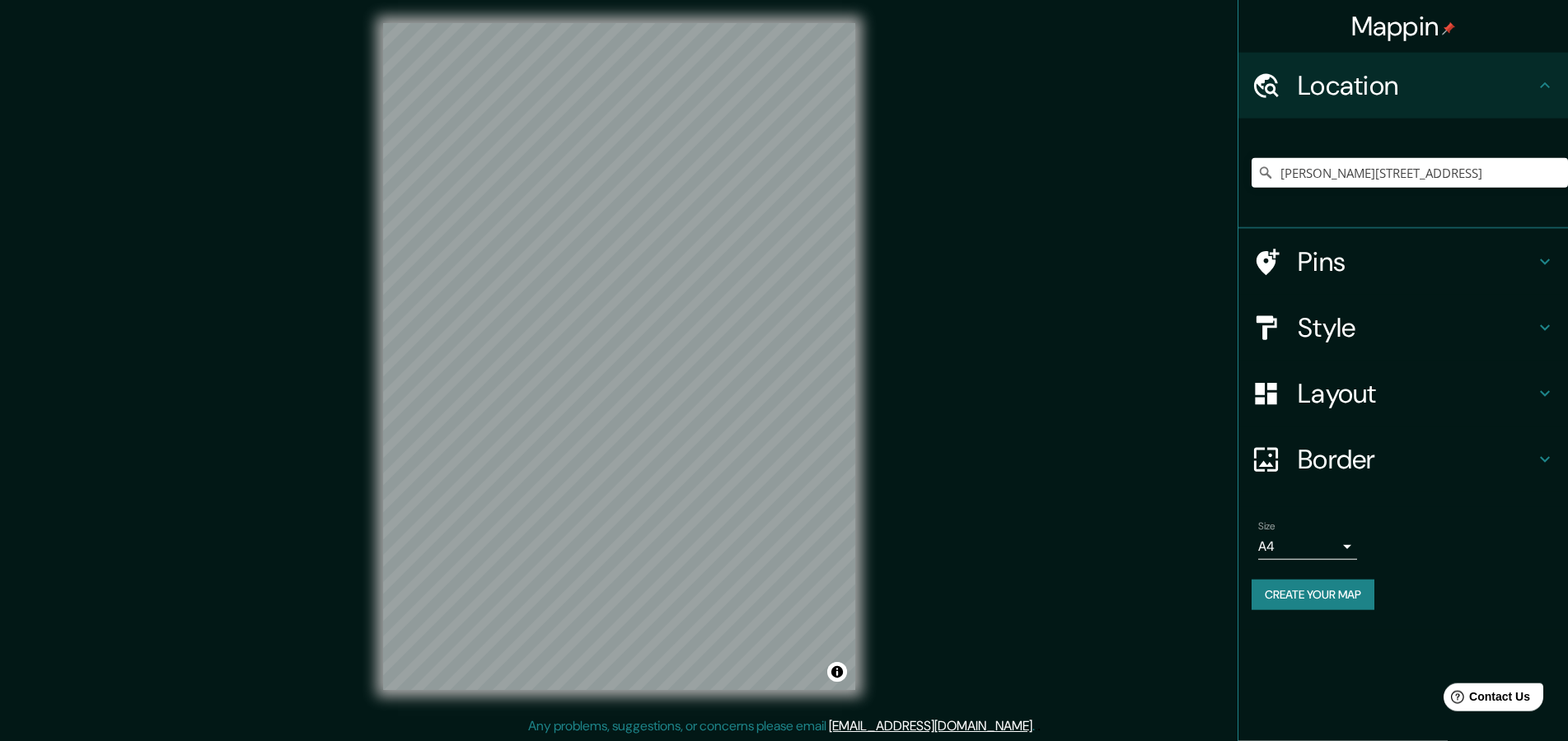
scroll to position [10, 0]
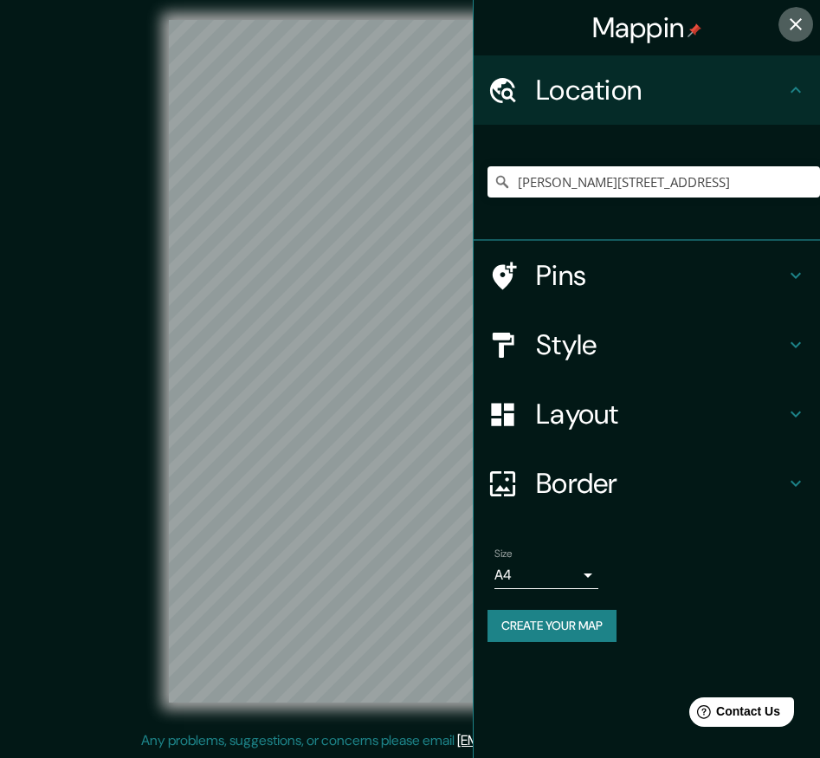
click at [787, 25] on icon "button" at bounding box center [795, 24] width 21 height 21
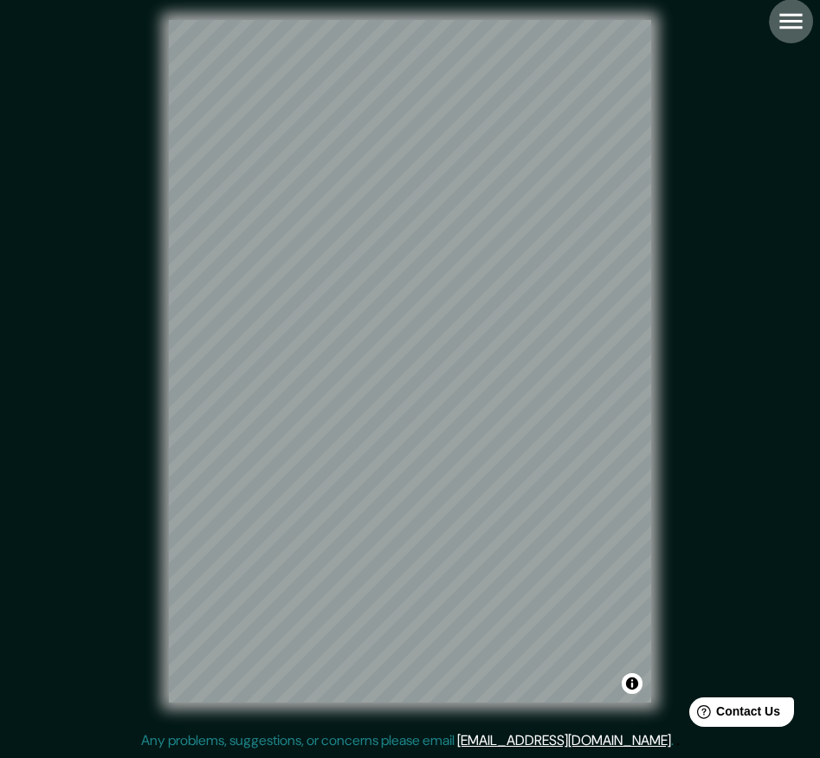
click at [785, 18] on icon "button" at bounding box center [791, 21] width 30 height 30
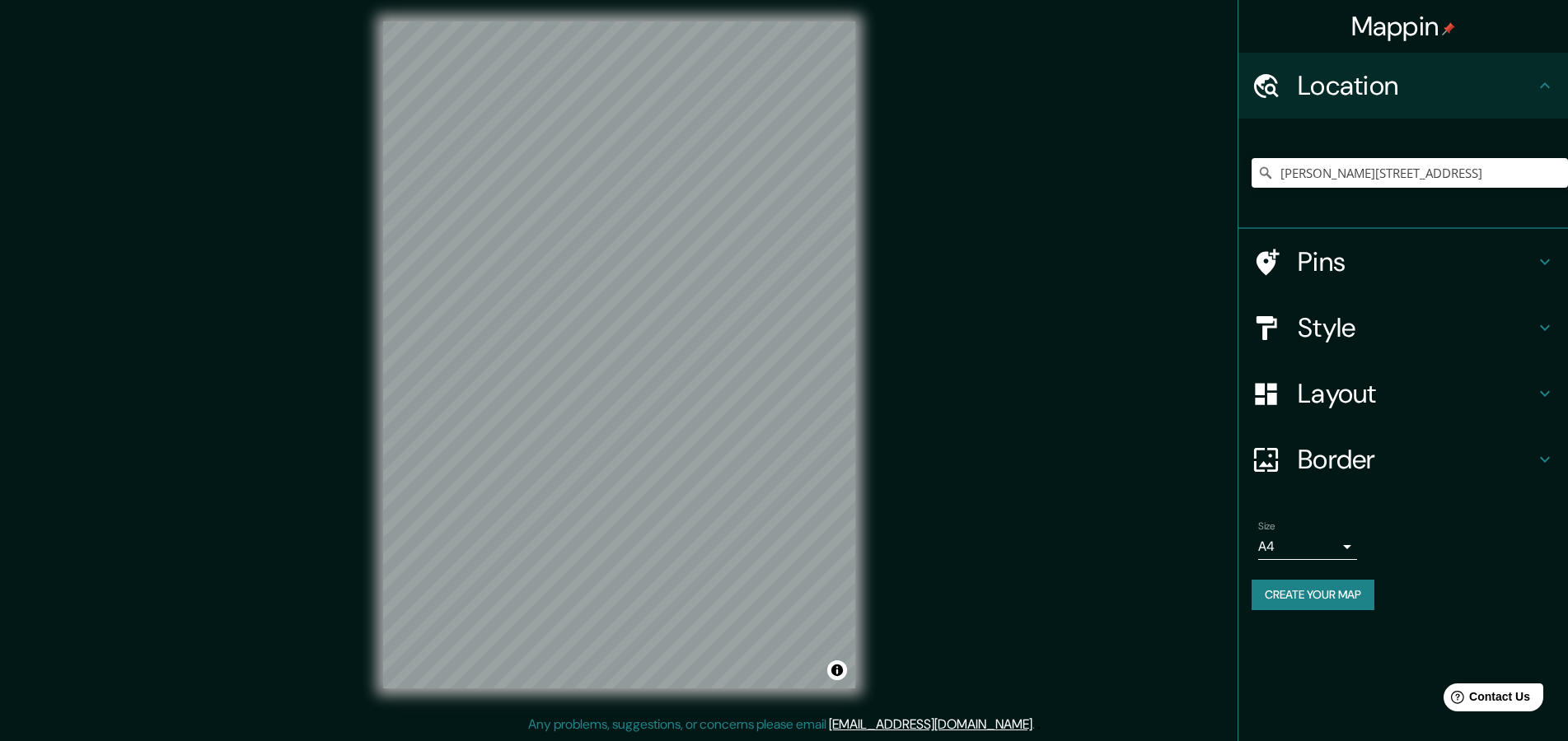
click at [1317, 611] on button "Create your map" at bounding box center [1312, 595] width 123 height 30
click at [1312, 611] on button "Create your map" at bounding box center [1312, 595] width 123 height 30
click at [1318, 611] on button "Create your map" at bounding box center [1312, 595] width 123 height 30
click at [839, 670] on button "Toggle attribution" at bounding box center [836, 671] width 20 height 20
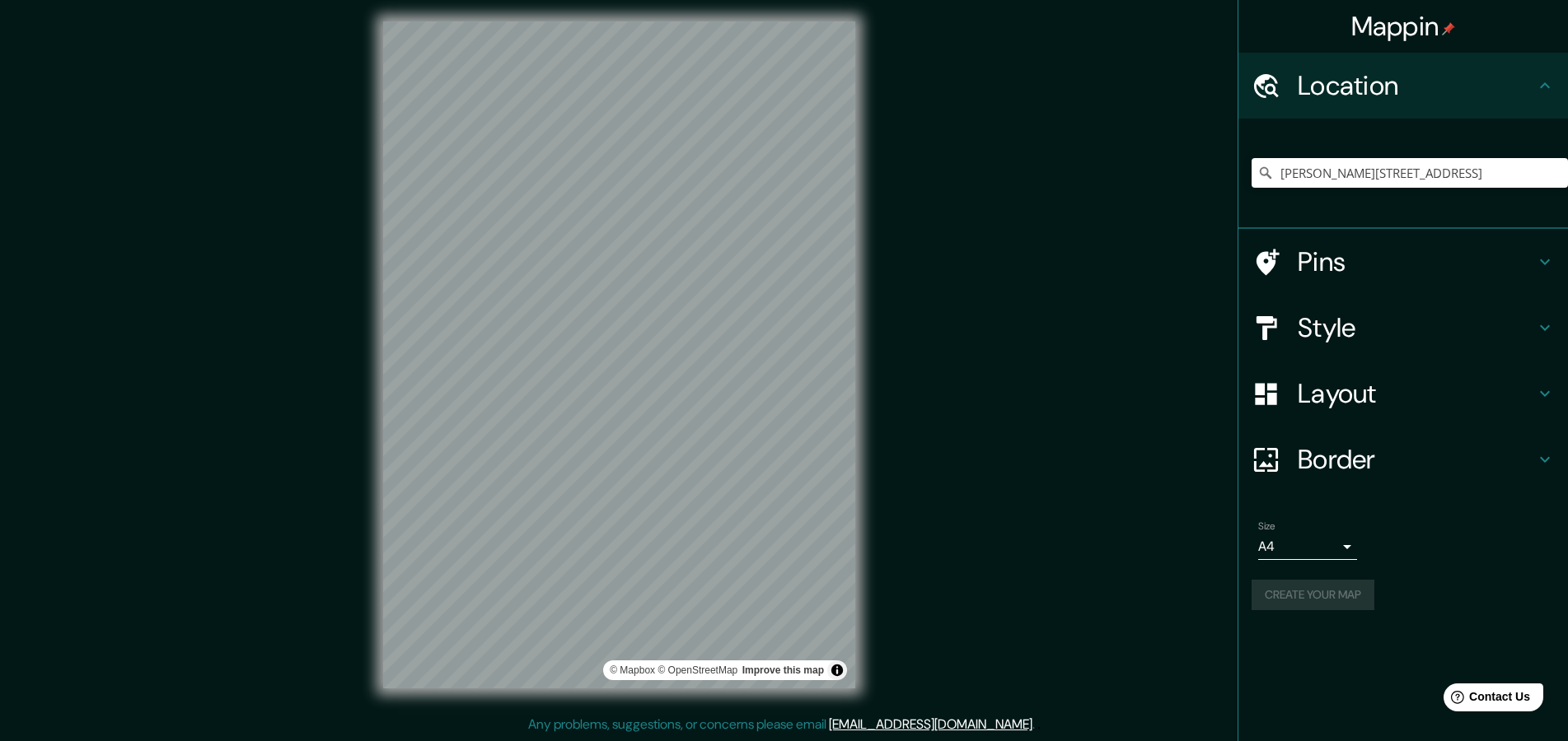
click at [1093, 571] on div "© Mapbox © OpenStreetMap Improve this map" at bounding box center [618, 355] width 1411 height 667
drag, startPoint x: 1354, startPoint y: 622, endPoint x: 1374, endPoint y: 609, distance: 23.9
click at [1374, 609] on button "Create your map" at bounding box center [1312, 595] width 123 height 30
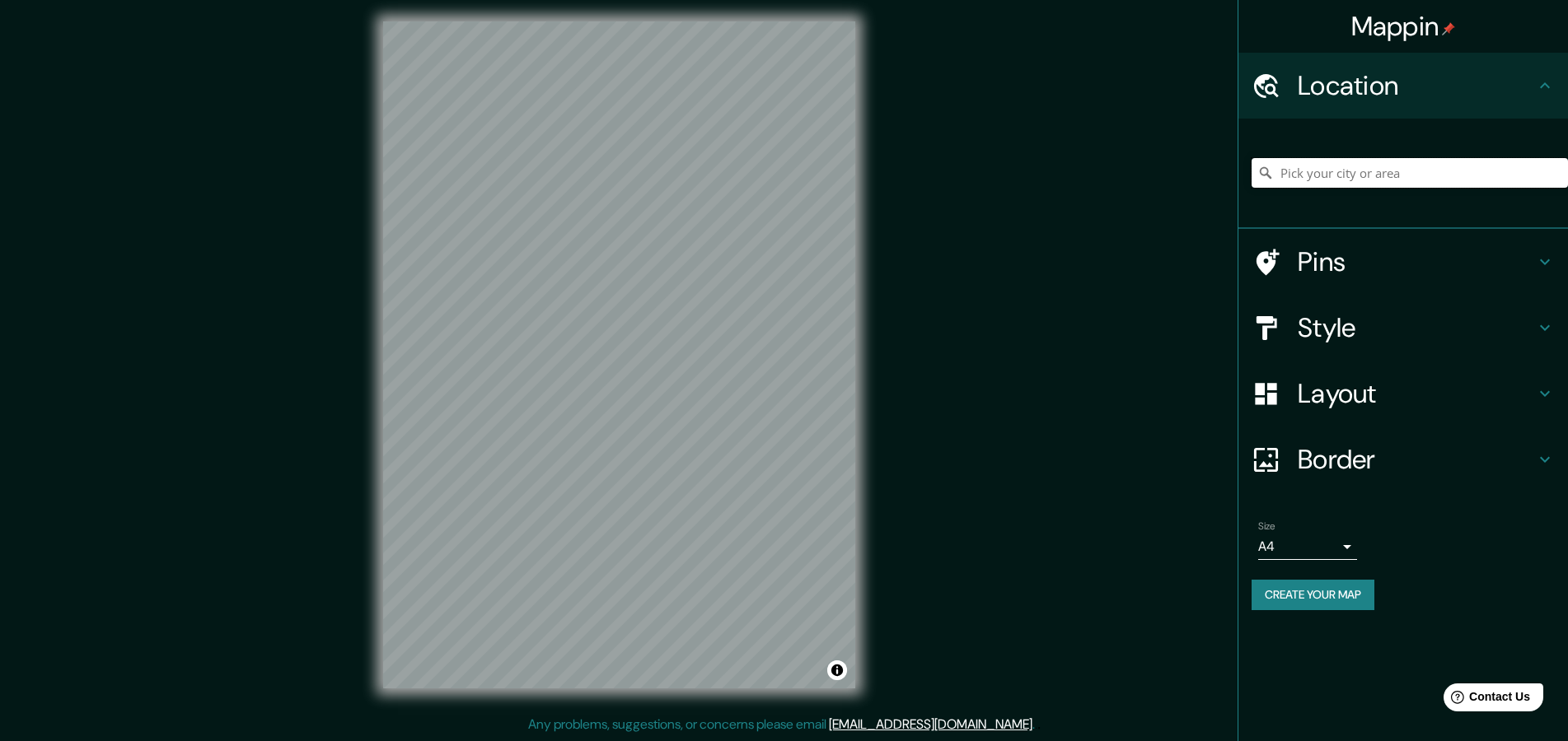
click at [1324, 179] on input "Pick your city or area" at bounding box center [1409, 172] width 317 height 29
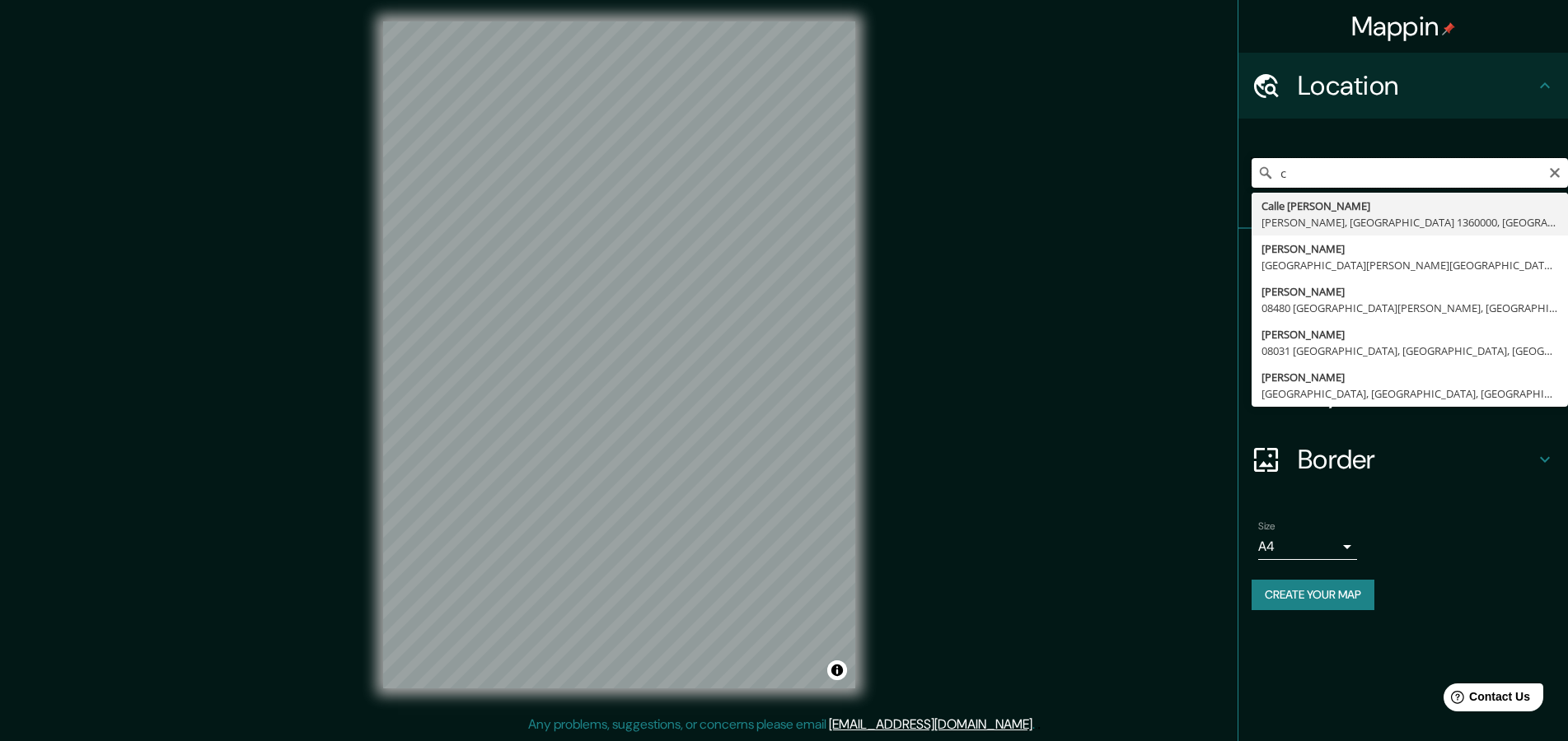
type input "c"
type input "[PERSON_NAME][STREET_ADDRESS]"
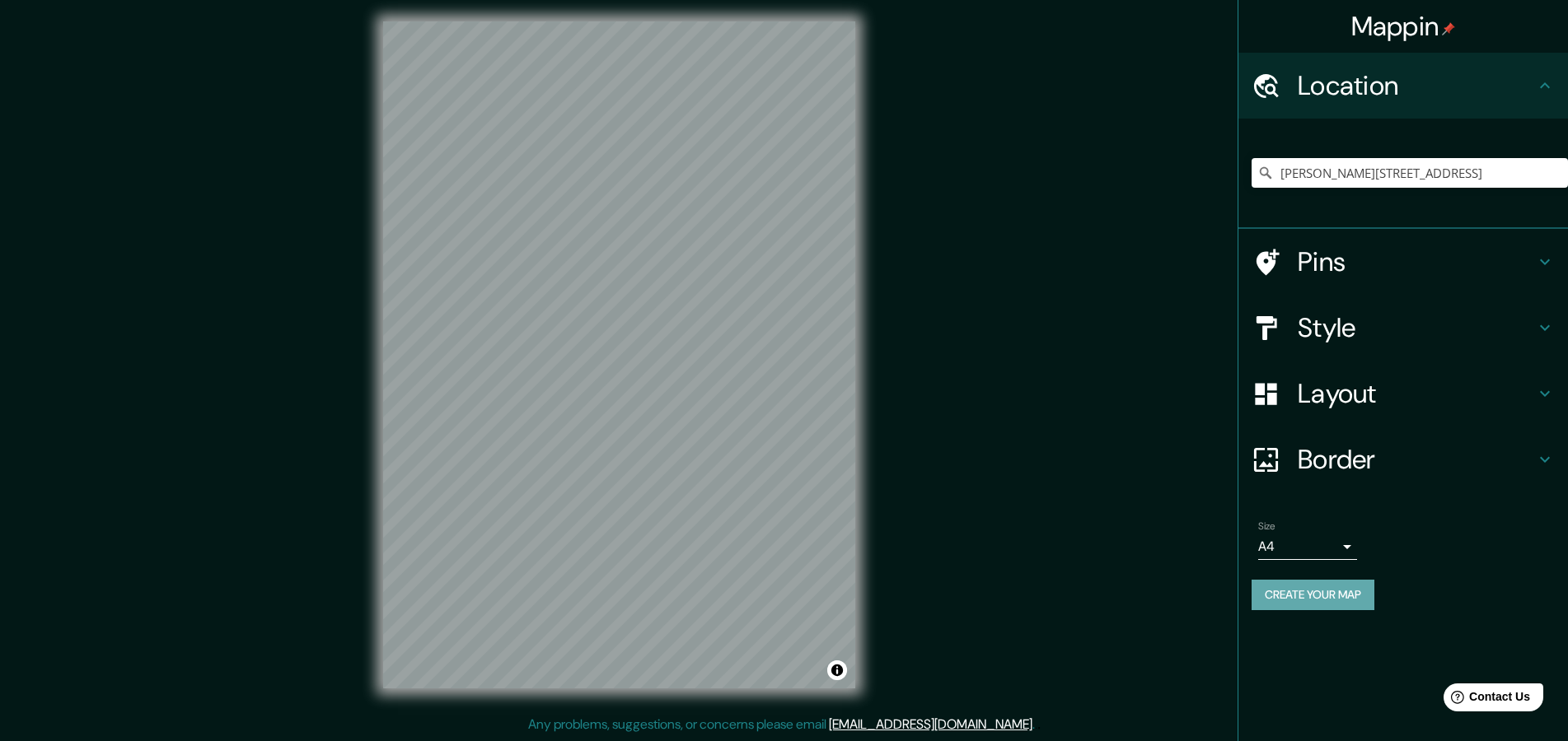
click at [1310, 611] on button "Create your map" at bounding box center [1312, 595] width 123 height 30
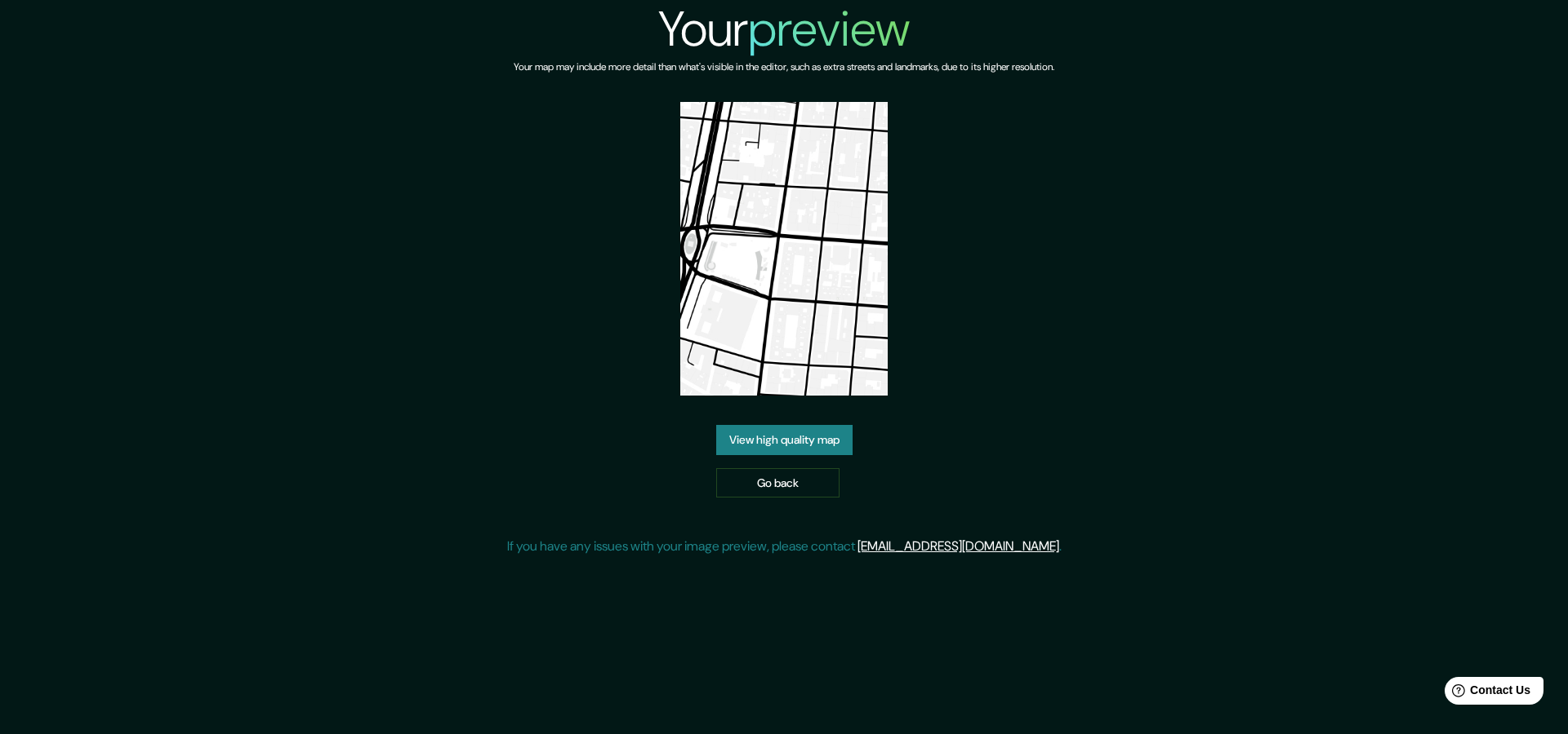
click at [812, 442] on link "View high quality map" at bounding box center [784, 440] width 137 height 30
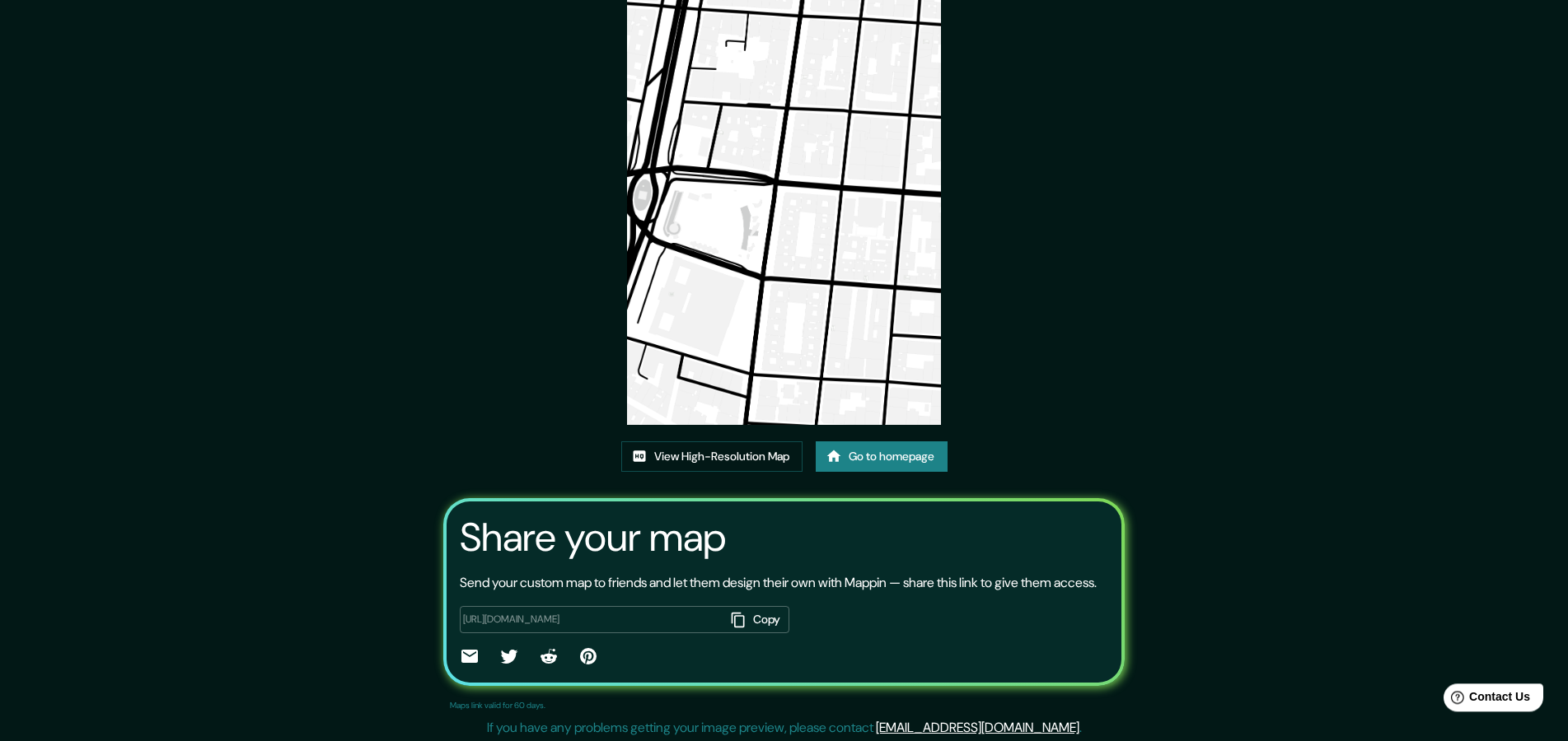
scroll to position [94, 0]
click at [722, 459] on link "View High-Resolution Map" at bounding box center [712, 455] width 182 height 30
